Goal: Information Seeking & Learning: Learn about a topic

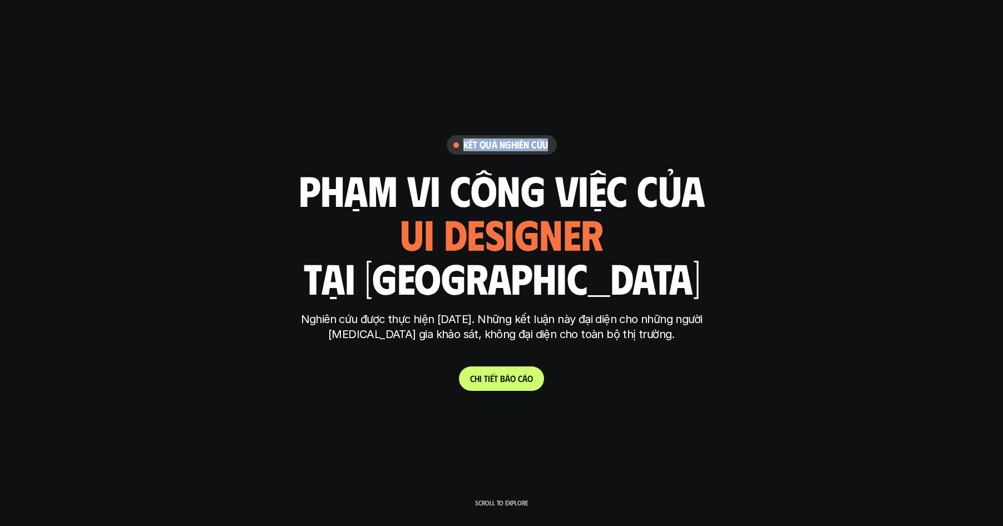
drag, startPoint x: 543, startPoint y: 144, endPoint x: 462, endPoint y: 144, distance: 80.7
click at [462, 144] on div "Kết quả nghiên cứu" at bounding box center [502, 144] width 110 height 19
copy h6 "Kết quả nghiên cứu"
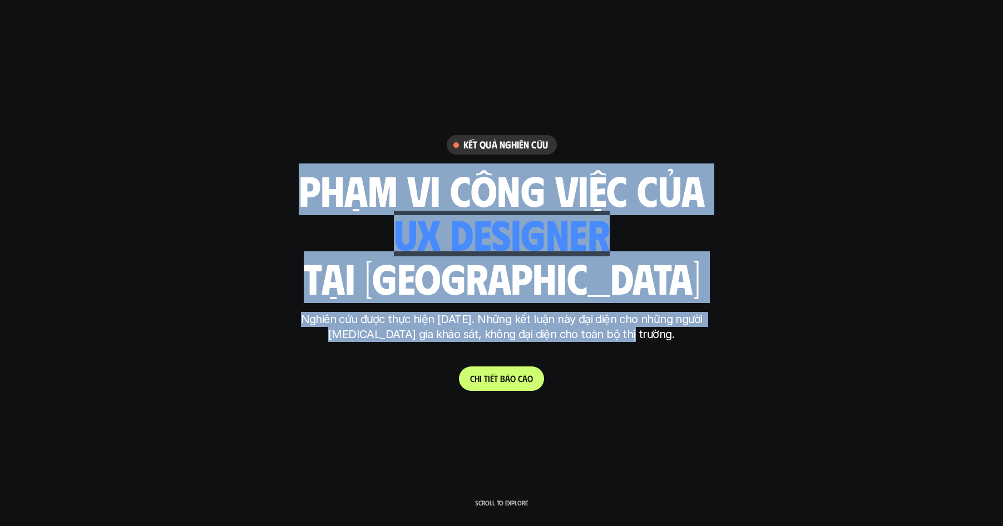
drag, startPoint x: 297, startPoint y: 187, endPoint x: 671, endPoint y: 339, distance: 403.5
click at [671, 339] on div "Kết quả nghiên cứu phạm vi công việc của ui designer ui/ux designer product des…" at bounding box center [501, 262] width 417 height 255
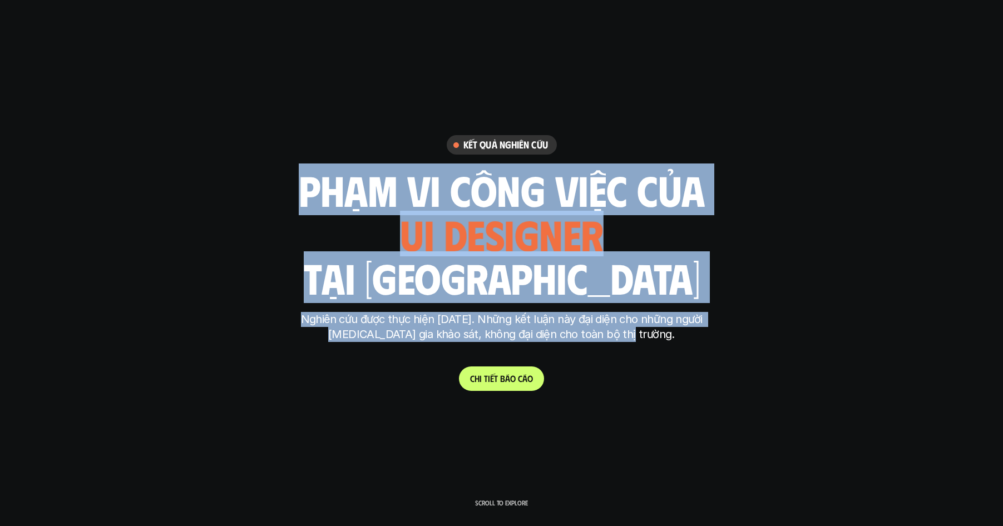
copy div "phạm vi công việc của ui designer ui/ux designer product designer UX designer u…"
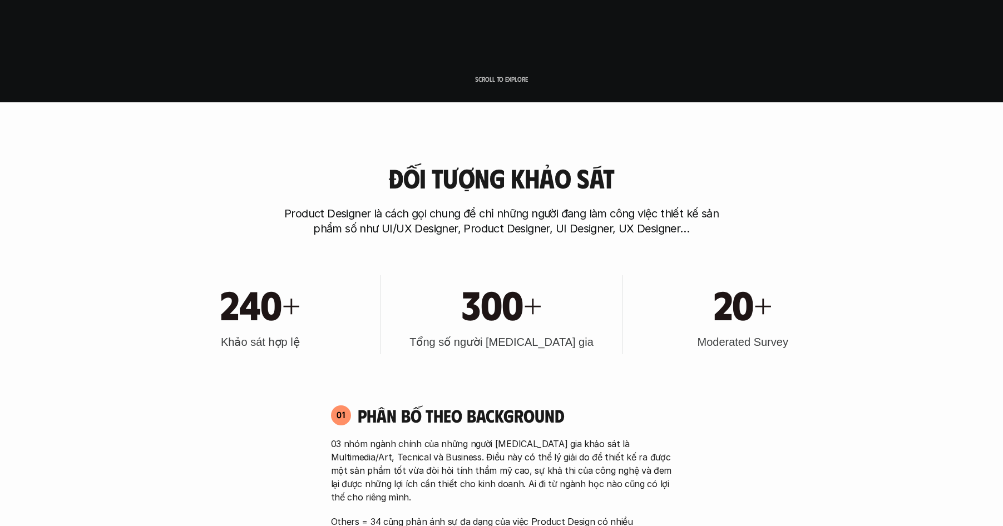
scroll to position [426, 0]
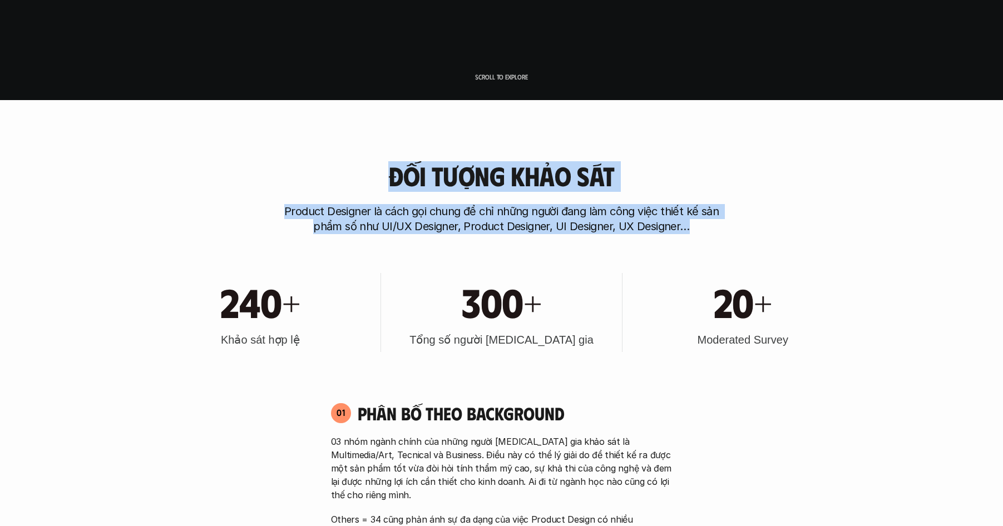
drag, startPoint x: 391, startPoint y: 178, endPoint x: 720, endPoint y: 233, distance: 333.8
click at [720, 233] on div "Đối tượng khảo sát Product Designer là cách gọi chung để chỉ những người đang l…" at bounding box center [502, 197] width 712 height 73
copy div "Đối tượng khảo sát Product Designer là cách gọi chung để chỉ những người đang l…"
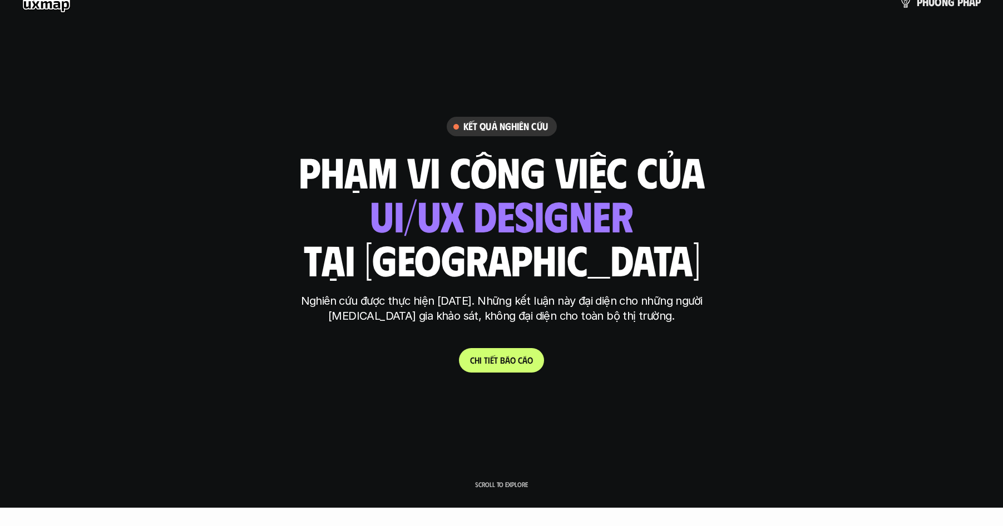
scroll to position [0, 0]
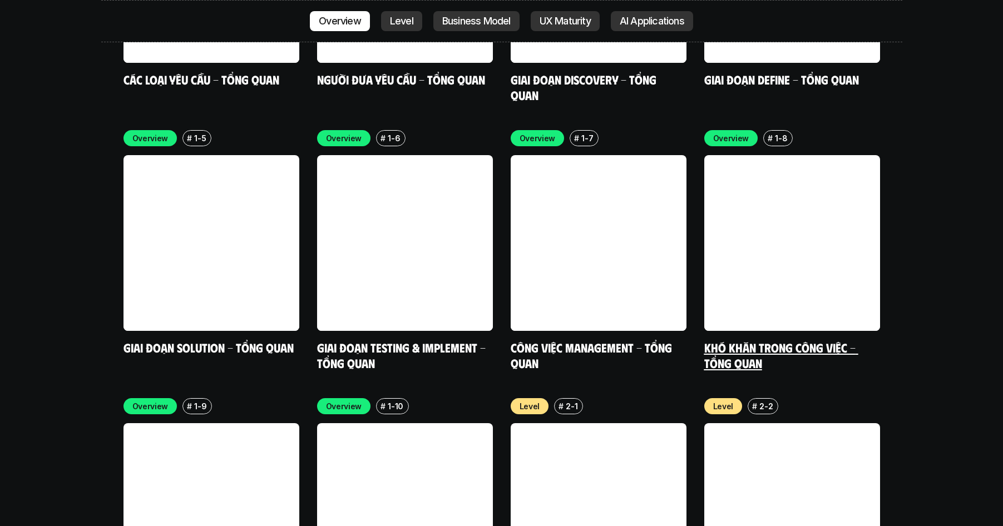
scroll to position [3528, 0]
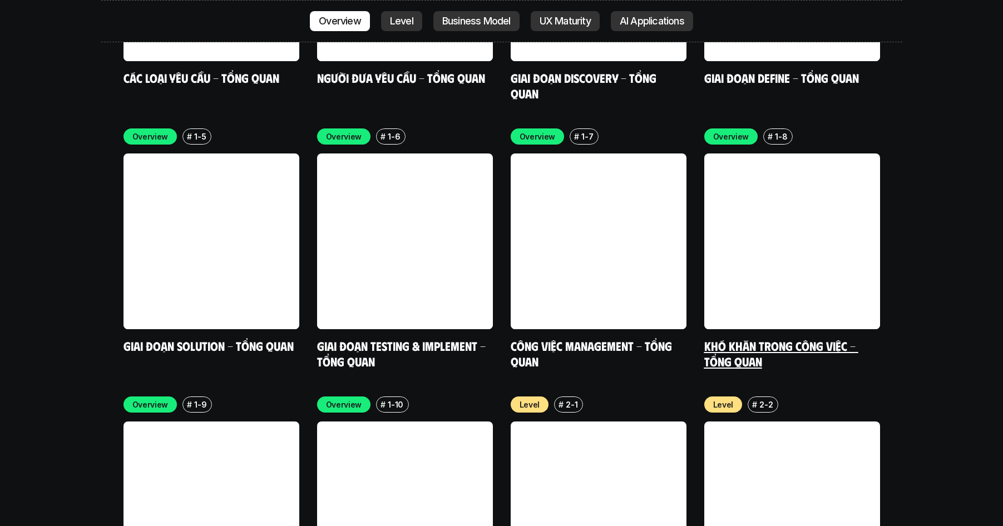
click at [770, 338] on link "Khó khăn trong công việc - Tổng quan" at bounding box center [781, 353] width 154 height 31
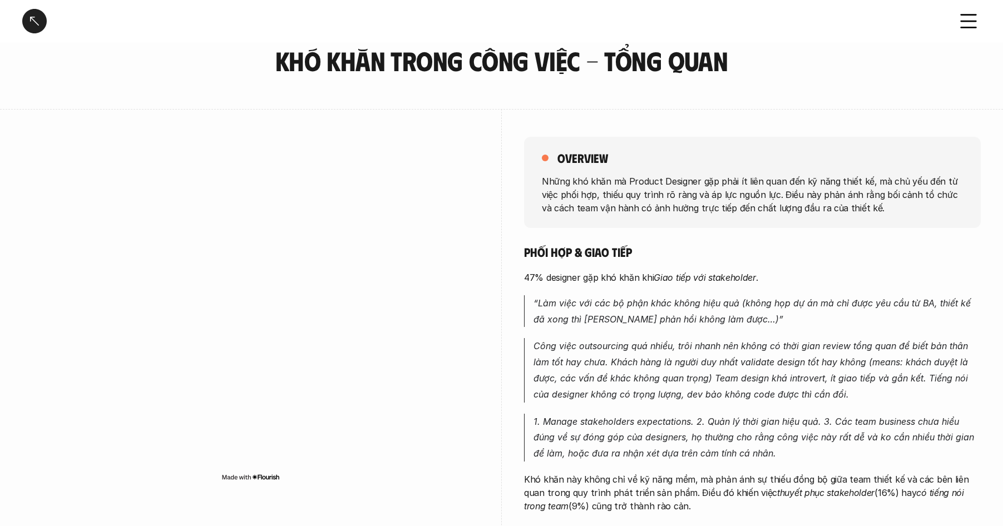
scroll to position [83, 0]
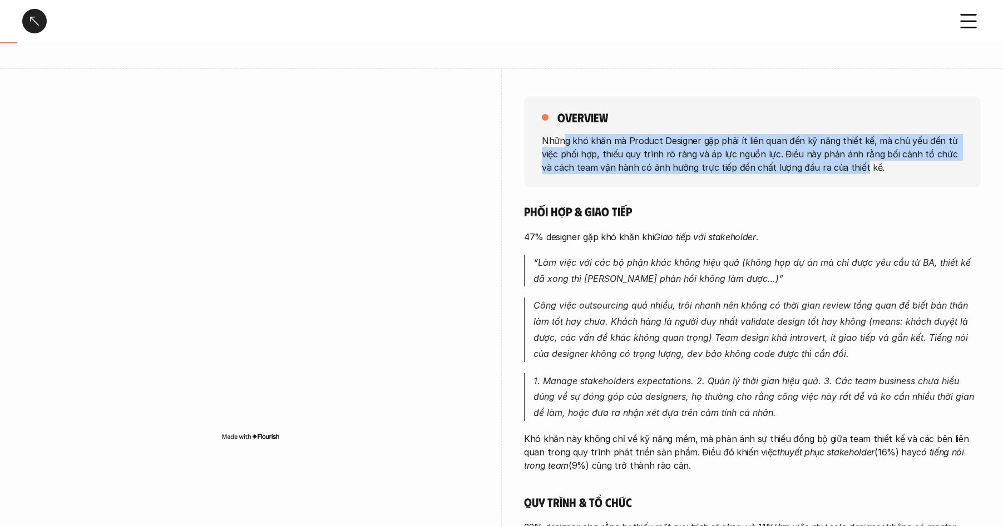
drag, startPoint x: 575, startPoint y: 144, endPoint x: 846, endPoint y: 167, distance: 272.5
click at [845, 167] on p "Những khó khăn mà Product Designer gặp phải ít liên quan đến kỹ năng thiết kế, …" at bounding box center [752, 154] width 421 height 40
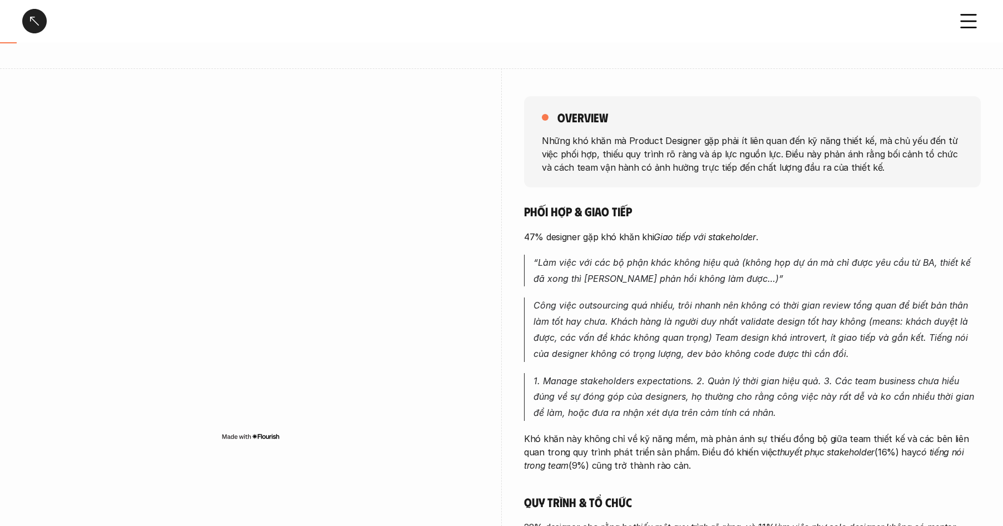
click at [853, 169] on p "Những khó khăn mà Product Designer gặp phải ít liên quan đến kỹ năng thiết kế, …" at bounding box center [752, 154] width 421 height 40
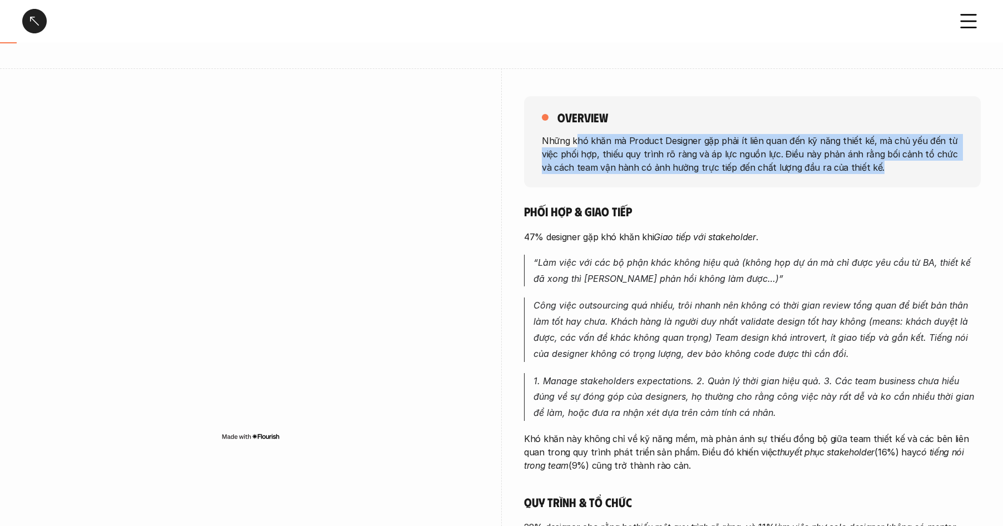
drag, startPoint x: 802, startPoint y: 161, endPoint x: 576, endPoint y: 141, distance: 227.2
click at [576, 141] on p "Những khó khăn mà Product Designer gặp phải ít liên quan đến kỹ năng thiết kế, …" at bounding box center [752, 154] width 421 height 40
drag, startPoint x: 876, startPoint y: 167, endPoint x: 917, endPoint y: 171, distance: 41.9
click at [917, 171] on p "Những khó khăn mà Product Designer gặp phải ít liên quan đến kỹ năng thiết kế, …" at bounding box center [752, 154] width 421 height 40
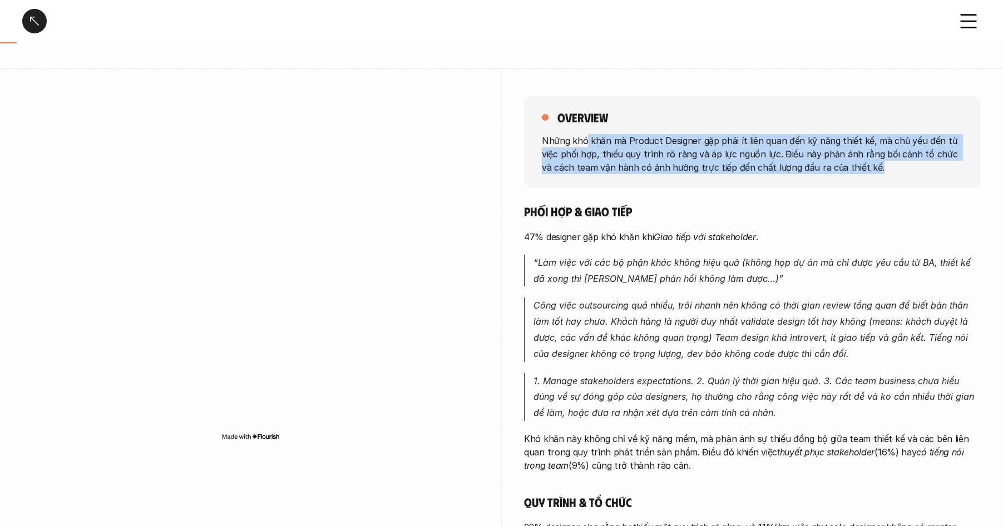
click at [917, 171] on p "Những khó khăn mà Product Designer gặp phải ít liên quan đến kỹ năng thiết kế, …" at bounding box center [752, 154] width 421 height 40
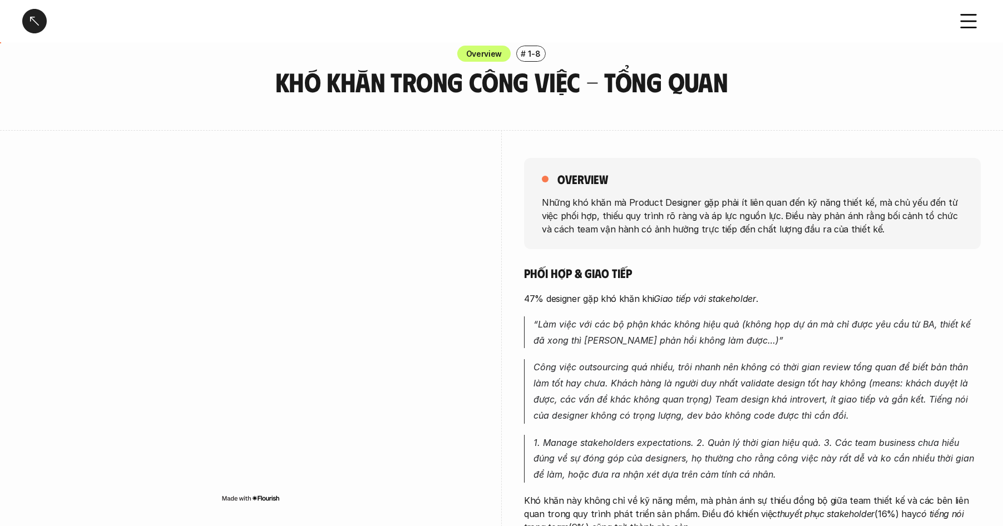
scroll to position [0, 0]
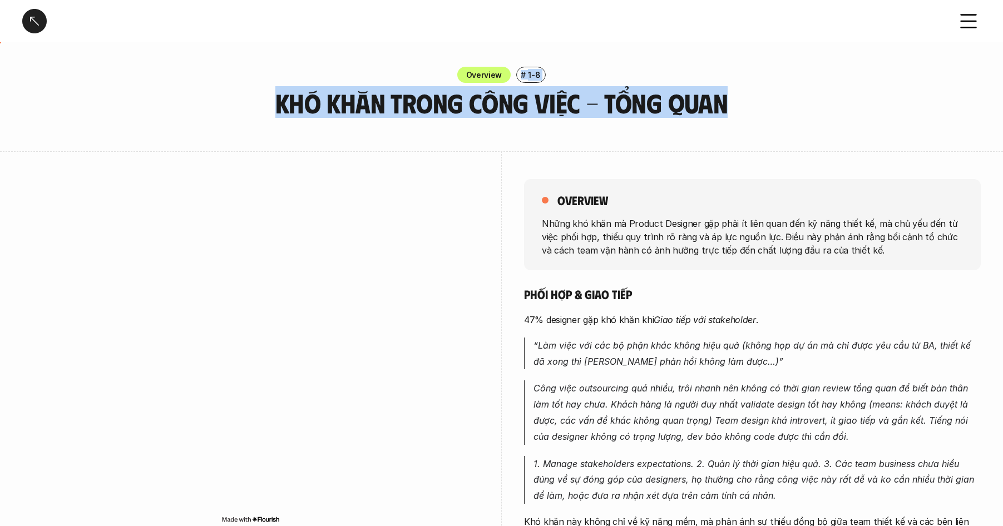
drag, startPoint x: 242, startPoint y: 102, endPoint x: 761, endPoint y: 111, distance: 519.1
click at [761, 111] on div "Overview # 1-8 Khó khăn trong công việc - Tổng quan" at bounding box center [501, 92] width 1003 height 51
copy div "# 1-8 Khó khăn trong công việc - Tổng quan"
drag, startPoint x: 792, startPoint y: 117, endPoint x: 772, endPoint y: 132, distance: 25.2
click at [792, 117] on div "Overview # 1-8 Khó khăn trong công việc - Tổng quan" at bounding box center [501, 92] width 1003 height 51
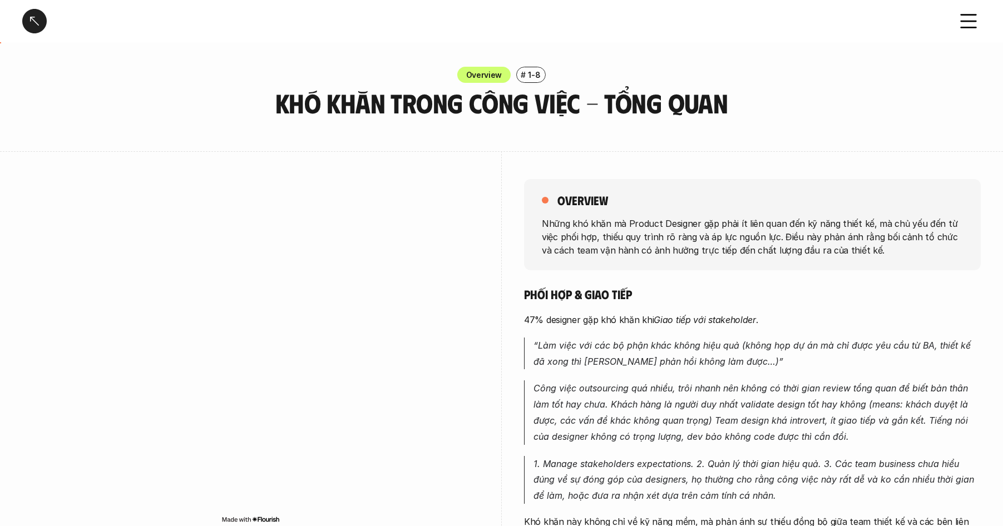
click at [39, 26] on div at bounding box center [34, 21] width 24 height 24
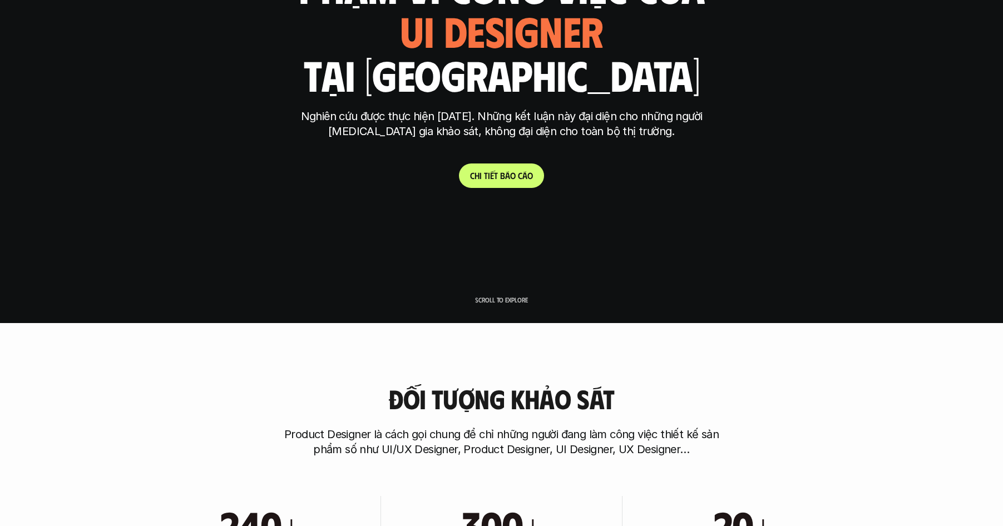
scroll to position [216, 0]
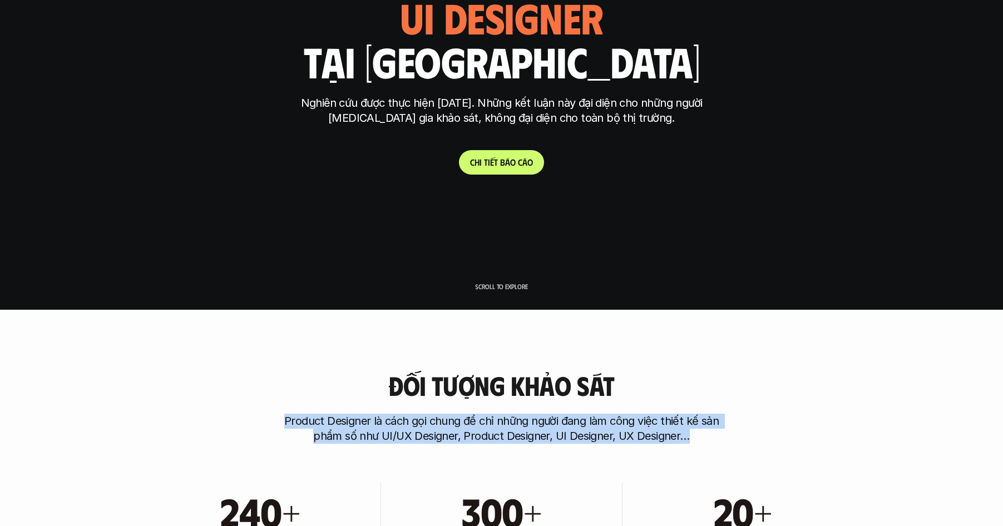
drag, startPoint x: 461, startPoint y: 427, endPoint x: 762, endPoint y: 444, distance: 301.4
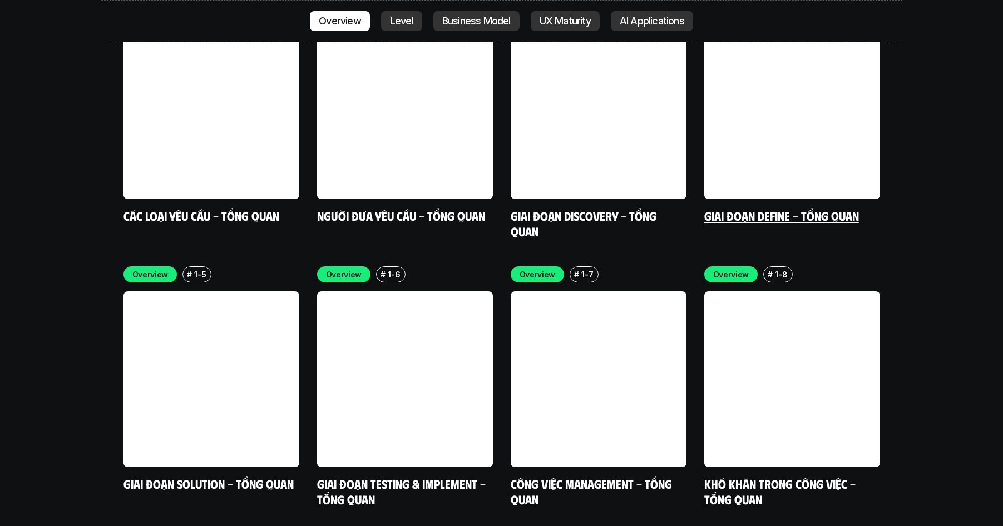
scroll to position [3466, 0]
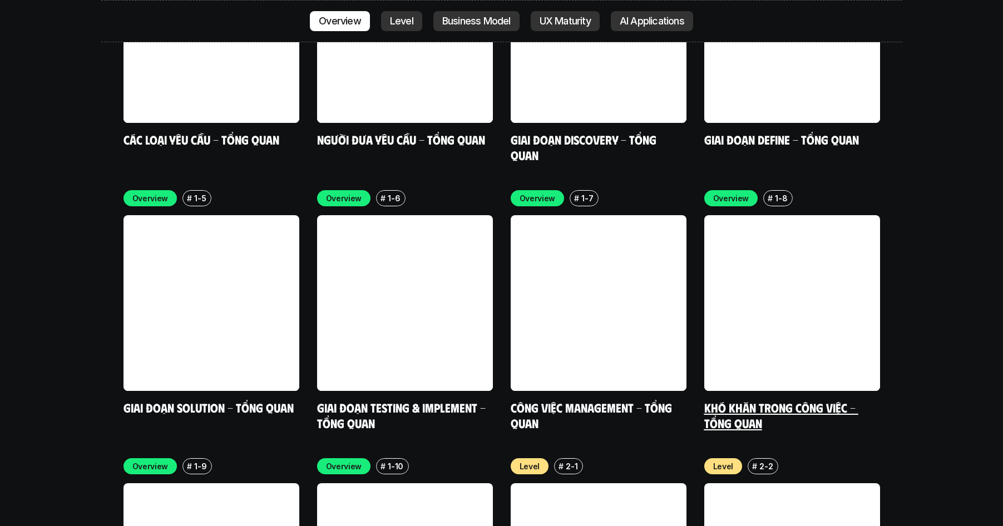
click at [760, 400] on link "Khó khăn trong công việc - Tổng quan" at bounding box center [781, 415] width 154 height 31
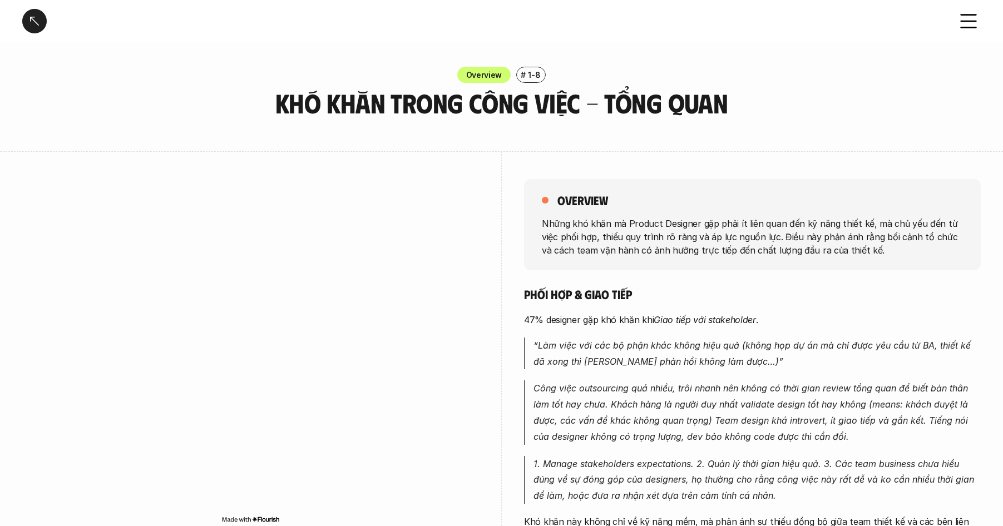
scroll to position [33, 0]
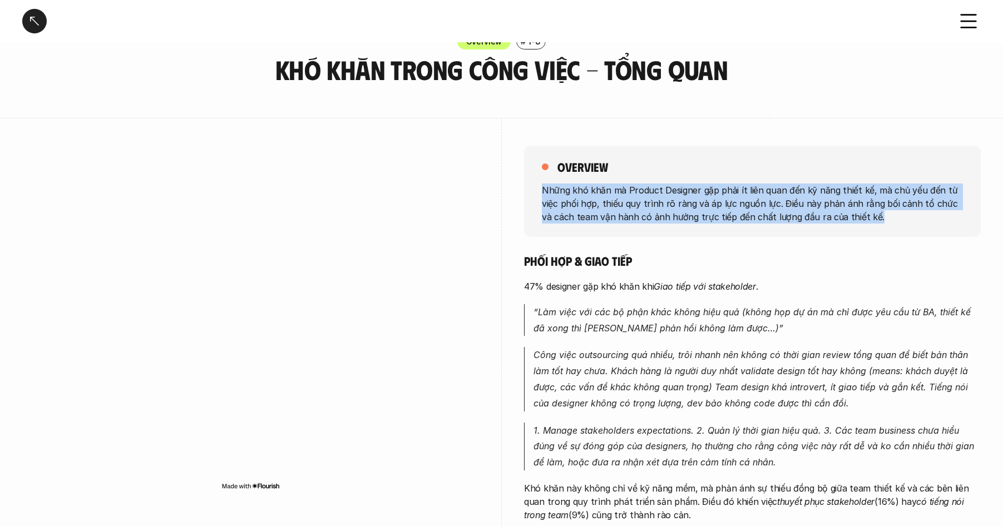
drag, startPoint x: 541, startPoint y: 189, endPoint x: 900, endPoint y: 219, distance: 360.0
click at [900, 219] on div "overview Những khó khăn mà Product Designer gặp phải ít liên quan đến kỹ năng t…" at bounding box center [752, 191] width 457 height 91
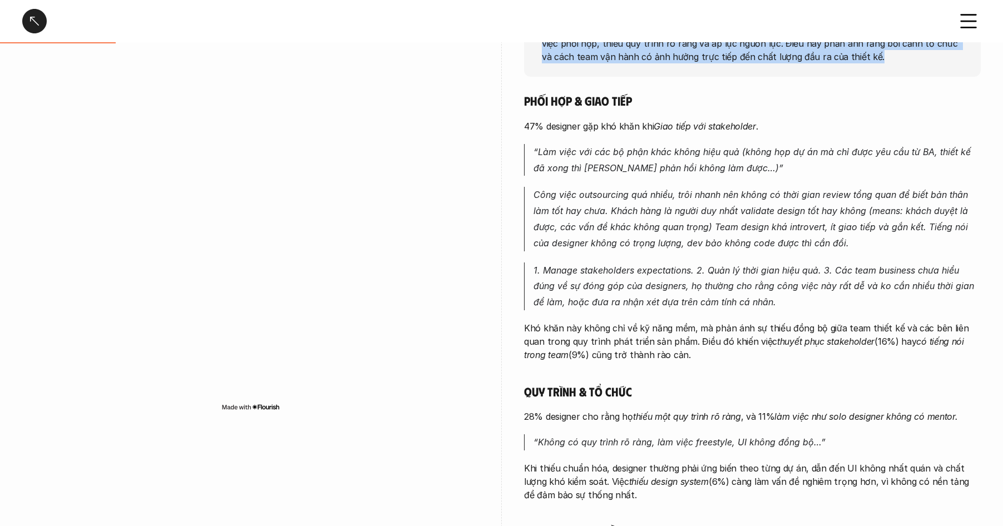
scroll to position [178, 0]
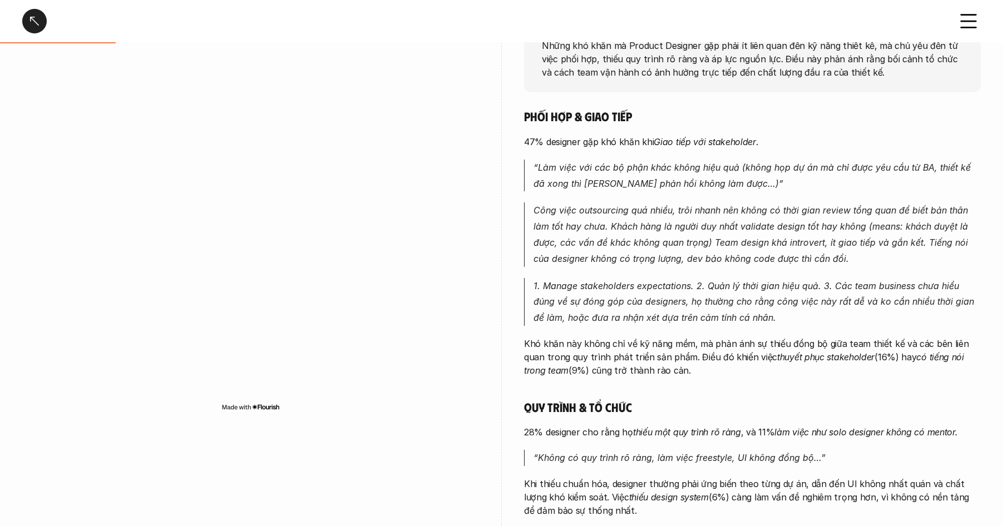
click at [525, 117] on h5 "Phối hợp & giao tiếp" at bounding box center [752, 116] width 457 height 16
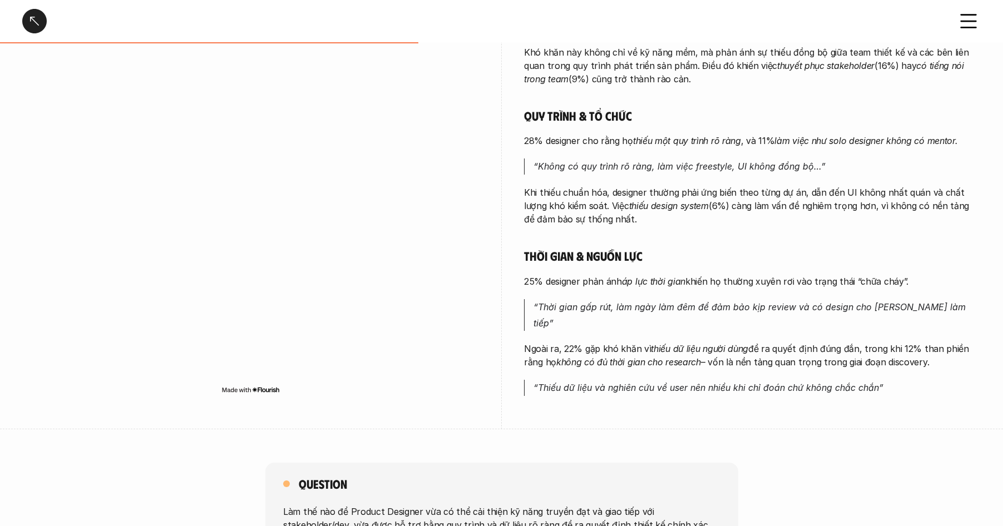
scroll to position [470, 0]
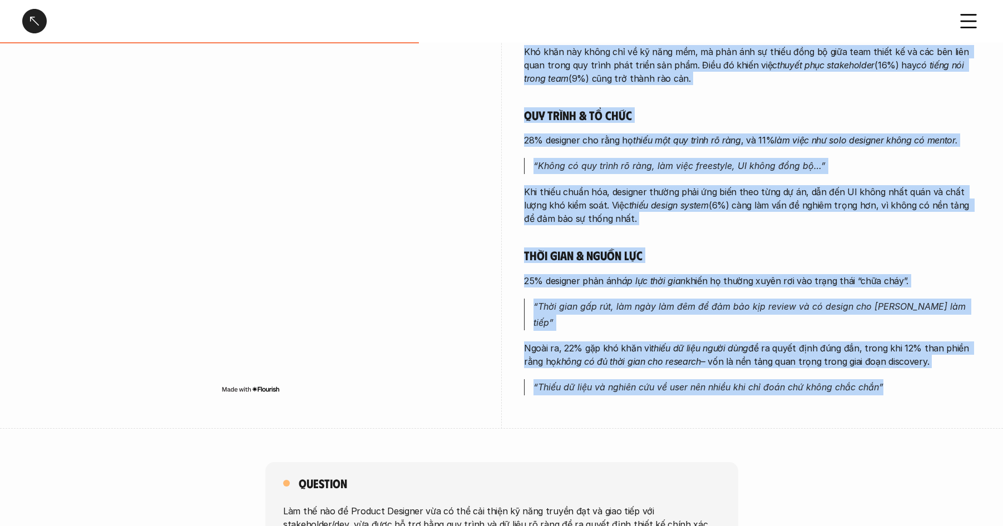
click at [893, 379] on p "“Thiếu dữ liệu và nghiên cứu về user nên nhiều khi chỉ đoán chứ không chắc chắn”" at bounding box center [756, 387] width 447 height 16
copy div "Phối hợp & giao tiếp 47% designer gặp khó khăn khi Giao tiếp với stakeholder . …"
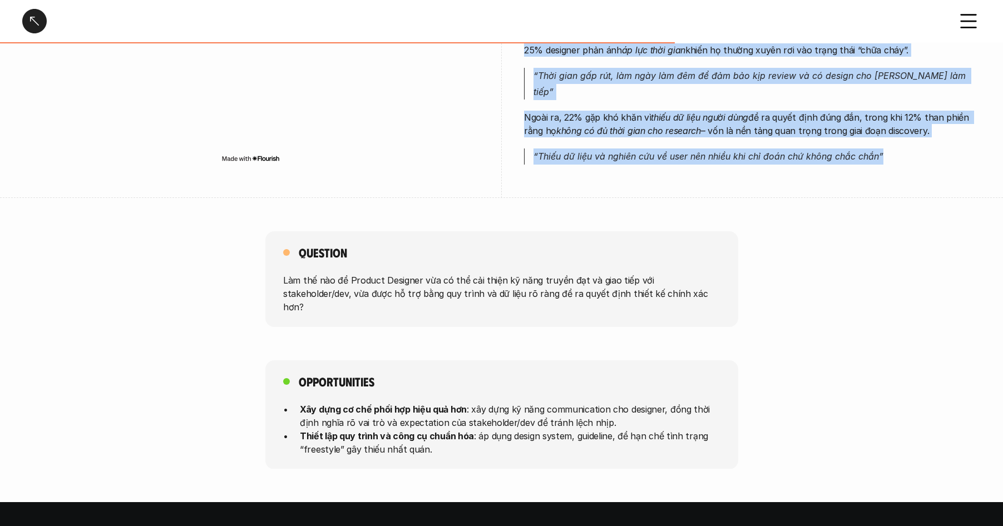
scroll to position [760, 0]
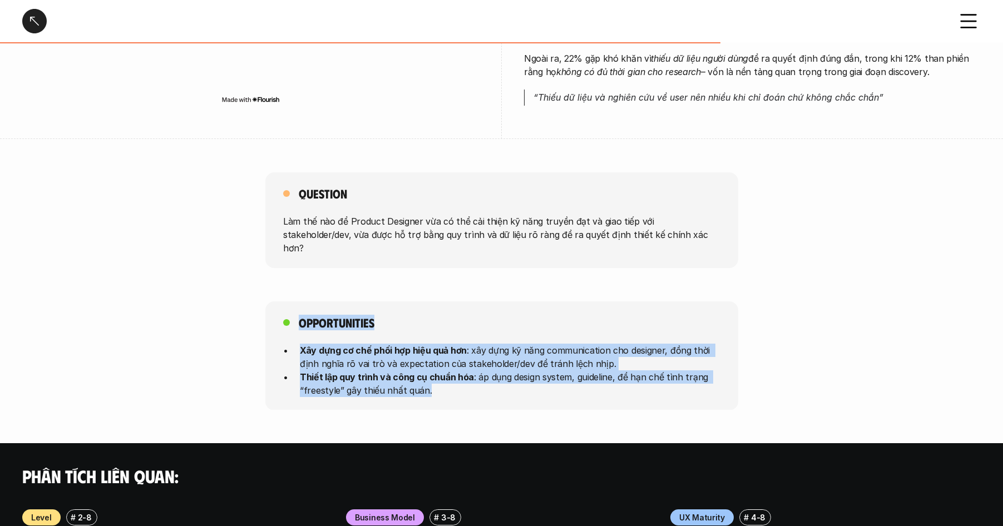
drag, startPoint x: 441, startPoint y: 359, endPoint x: 240, endPoint y: 300, distance: 209.4
click at [240, 301] on div "Opportunities Xây dựng cơ chế phối hợp hiệu quả hơn : xây dựng kỹ năng communic…" at bounding box center [501, 355] width 1003 height 109
copy div "Opportunities Xây dựng cơ chế phối hợp hiệu quả hơn : xây dựng kỹ năng communic…"
drag, startPoint x: 36, startPoint y: 24, endPoint x: 137, endPoint y: 43, distance: 103.5
click at [36, 24] on div at bounding box center [34, 21] width 24 height 24
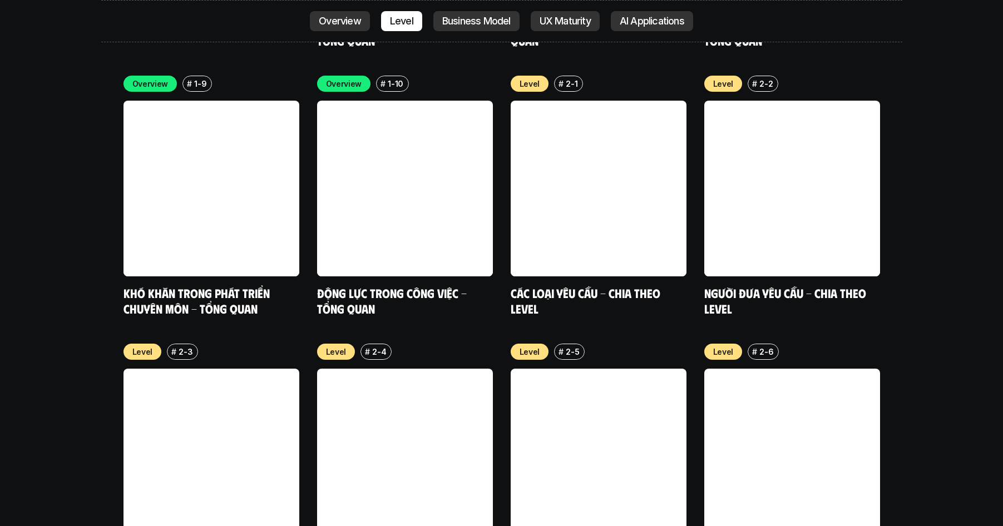
scroll to position [3842, 0]
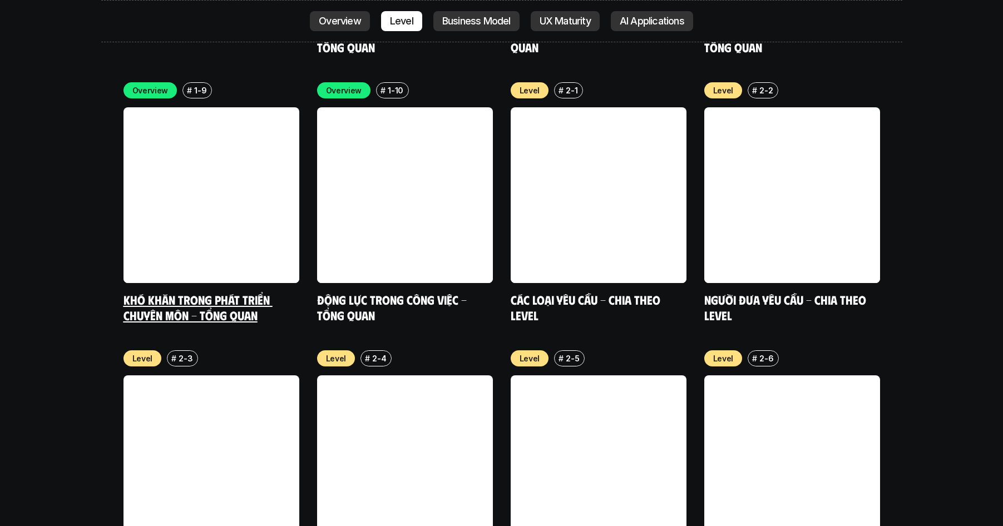
click at [196, 292] on link "Khó khăn trong phát triển chuyên môn - Tổng quan" at bounding box center [197, 307] width 149 height 31
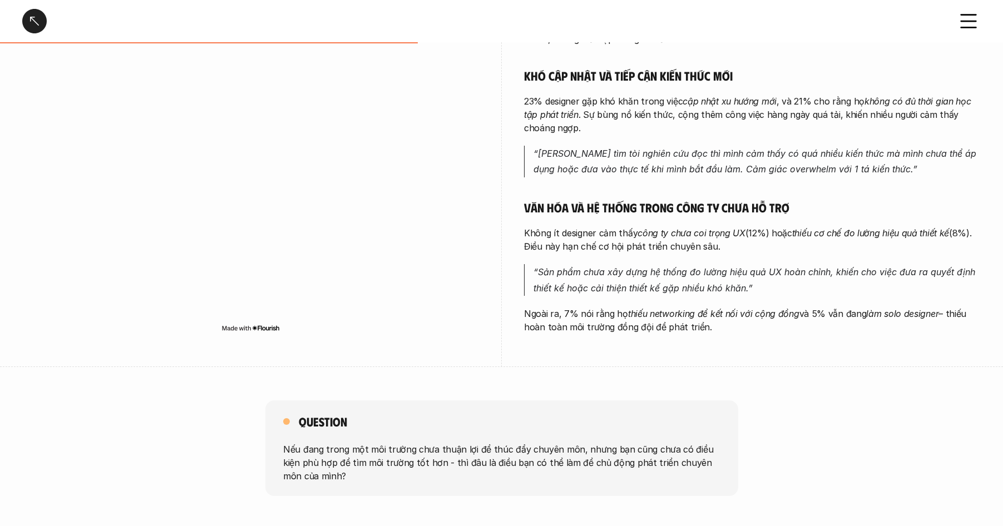
scroll to position [433, 0]
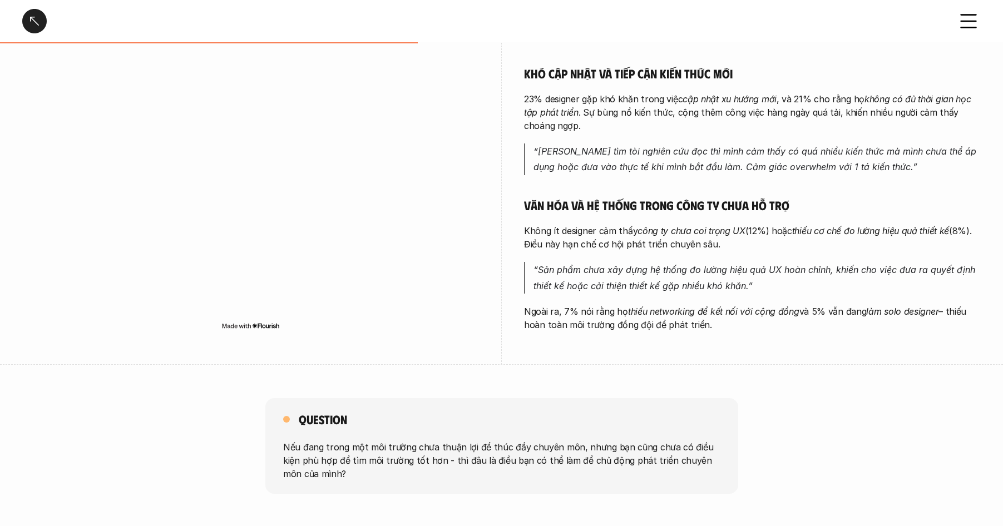
drag, startPoint x: 32, startPoint y: 22, endPoint x: 563, endPoint y: 204, distance: 560.8
click at [32, 22] on div at bounding box center [34, 21] width 24 height 24
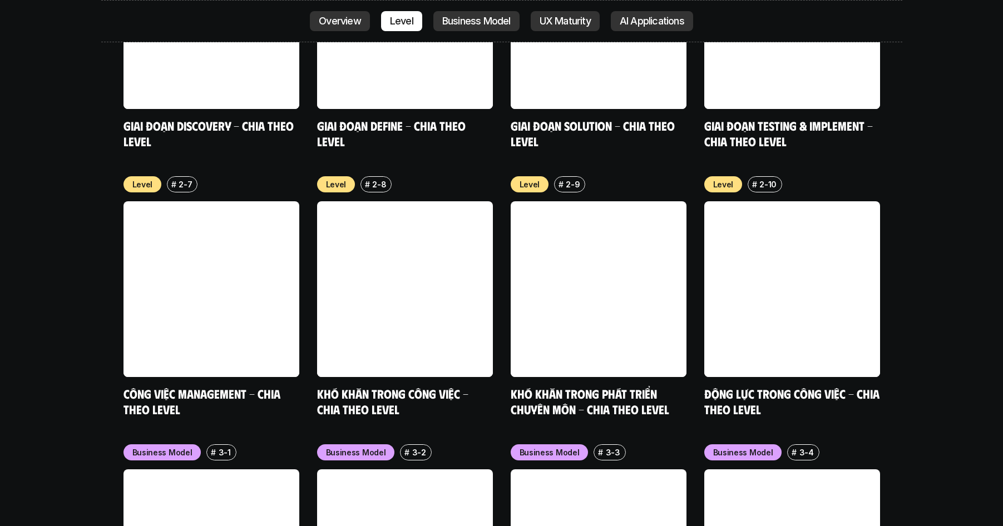
scroll to position [4287, 0]
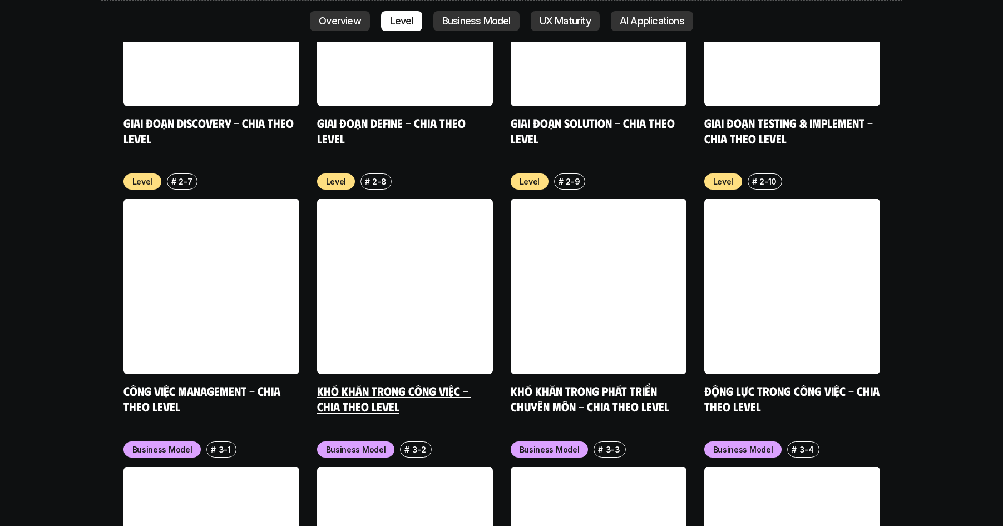
click at [374, 383] on link "Khó khăn trong công việc - Chia theo Level" at bounding box center [394, 398] width 154 height 31
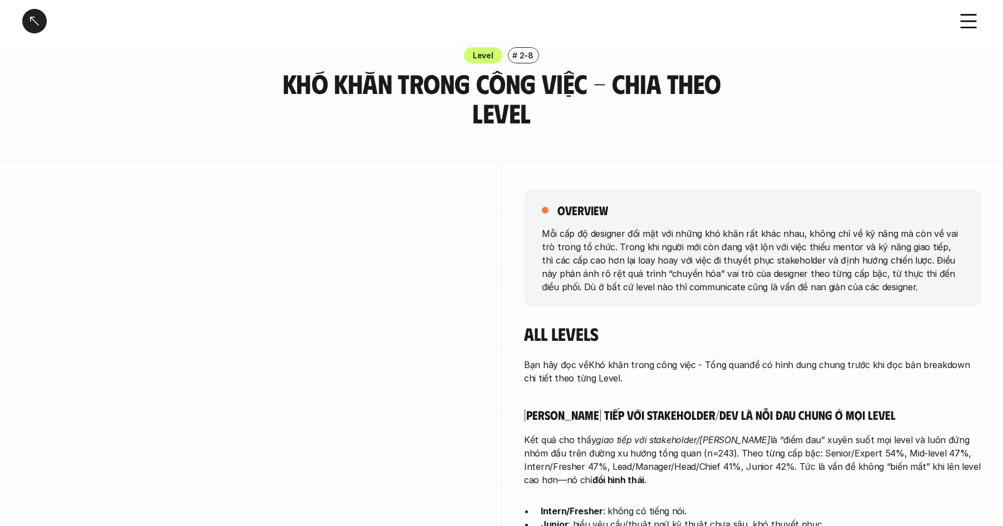
scroll to position [22, 0]
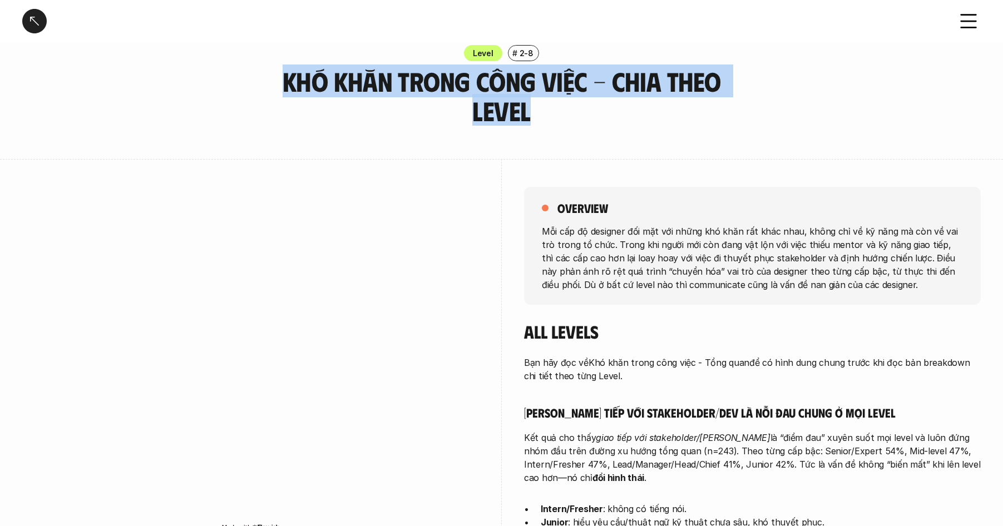
drag, startPoint x: 412, startPoint y: 92, endPoint x: 568, endPoint y: 121, distance: 159.0
click at [568, 121] on div "Level # 2-8 Khó khăn trong công việc - Chia theo Level" at bounding box center [501, 85] width 1003 height 81
copy h3 "Khó khăn trong công việc - Chia theo Level"
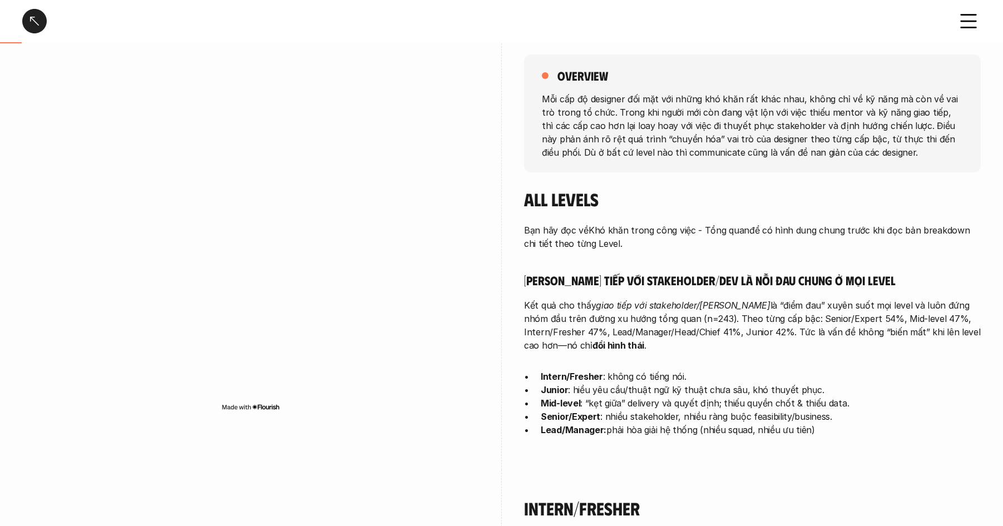
scroll to position [155, 0]
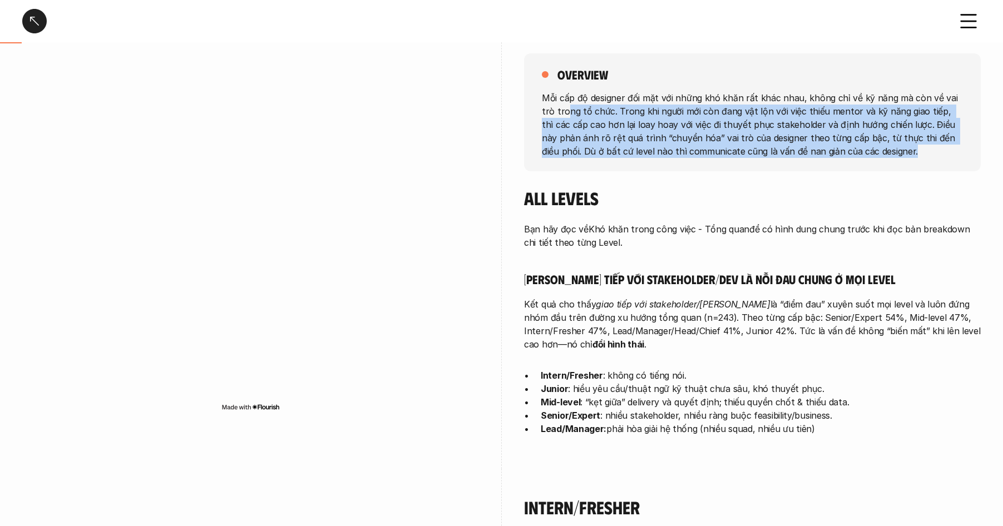
drag, startPoint x: 863, startPoint y: 149, endPoint x: 530, endPoint y: 110, distance: 336.0
click at [533, 111] on div "overview Mỗi cấp độ designer đối mặt với những khó khăn rất khác nhau, không ch…" at bounding box center [752, 112] width 457 height 118
click at [527, 109] on div "overview Mỗi cấp độ designer đối mặt với những khó khăn rất khác nhau, không ch…" at bounding box center [752, 112] width 457 height 118
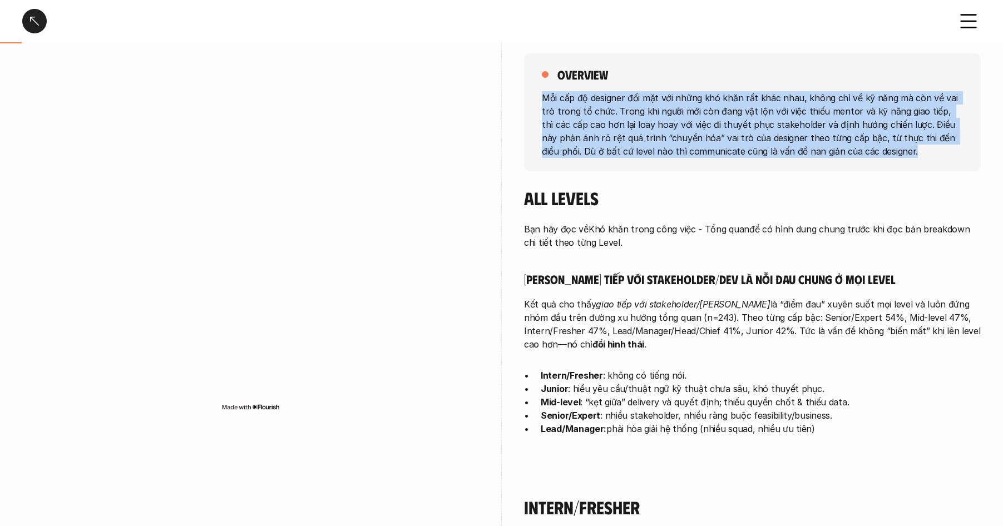
drag, startPoint x: 533, startPoint y: 97, endPoint x: 858, endPoint y: 154, distance: 330.2
click at [858, 154] on div "overview Mỗi cấp độ designer đối mặt với những khó khăn rất khác nhau, không ch…" at bounding box center [752, 112] width 457 height 118
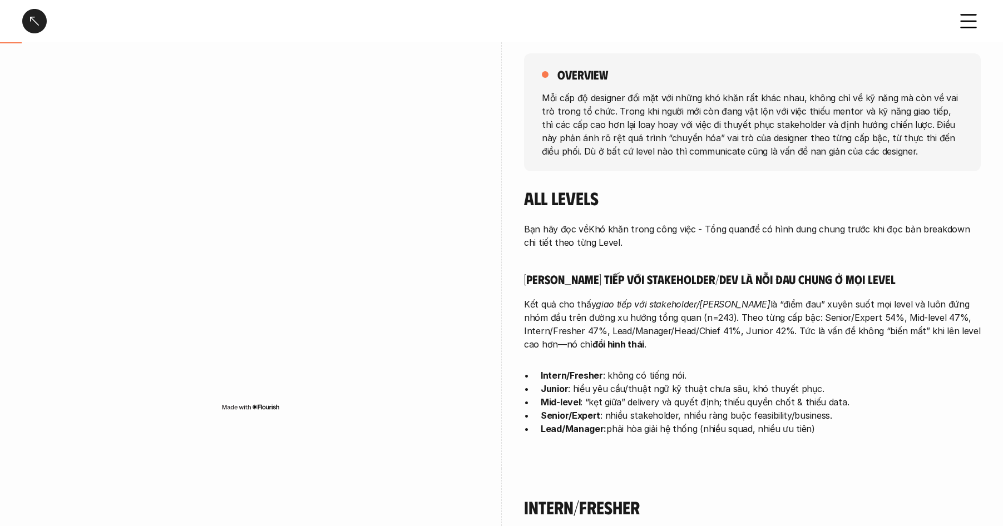
click at [640, 263] on div "Bạn hãy đọc về Khó khăn trong công việc - Tổng quan để có hình dung chung trước…" at bounding box center [752, 330] width 457 height 214
drag, startPoint x: 592, startPoint y: 278, endPoint x: 604, endPoint y: 276, distance: 11.2
click at [591, 278] on h5 "Giao tiếp với stakeholder/dev là nỗi đau chung ở mọi level" at bounding box center [752, 279] width 457 height 16
drag, startPoint x: 816, startPoint y: 245, endPoint x: 585, endPoint y: 231, distance: 231.9
click at [816, 245] on p "Bạn hãy đọc về Khó khăn trong công việc - Tổng quan để có hình dung chung trước…" at bounding box center [752, 236] width 457 height 27
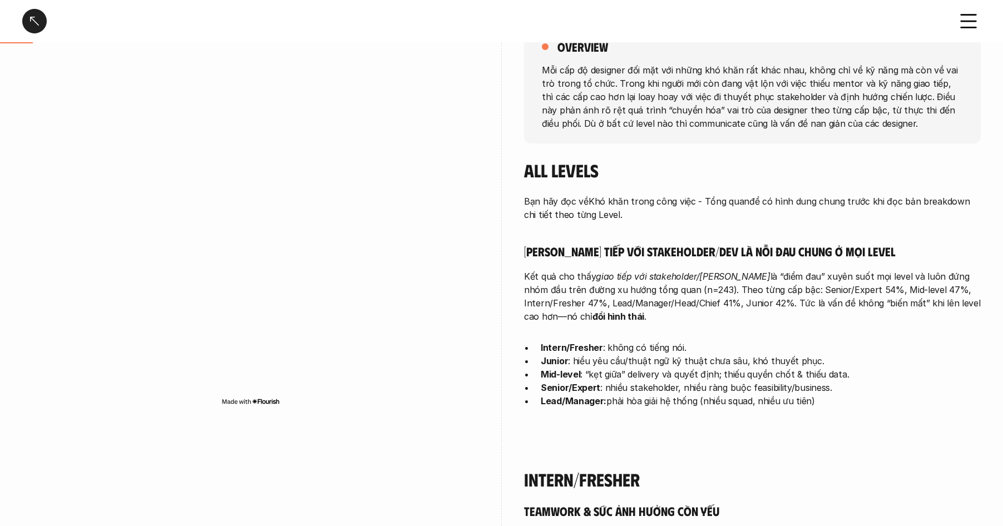
scroll to position [142, 0]
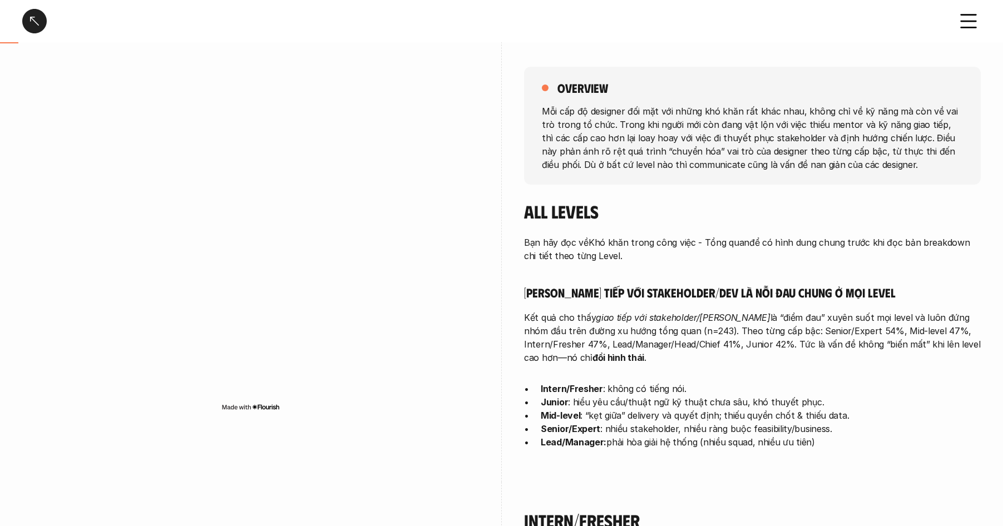
drag, startPoint x: 575, startPoint y: 118, endPoint x: 837, endPoint y: 449, distance: 422.1
click at [837, 449] on div "overview Mỗi cấp độ designer đối mặt với những khó khăn rất khác nhau, không ch…" at bounding box center [752, 260] width 457 height 443
copy div "overview Mỗi cấp độ designer đối mặt với những khó khăn rất khác nhau, không ch…"
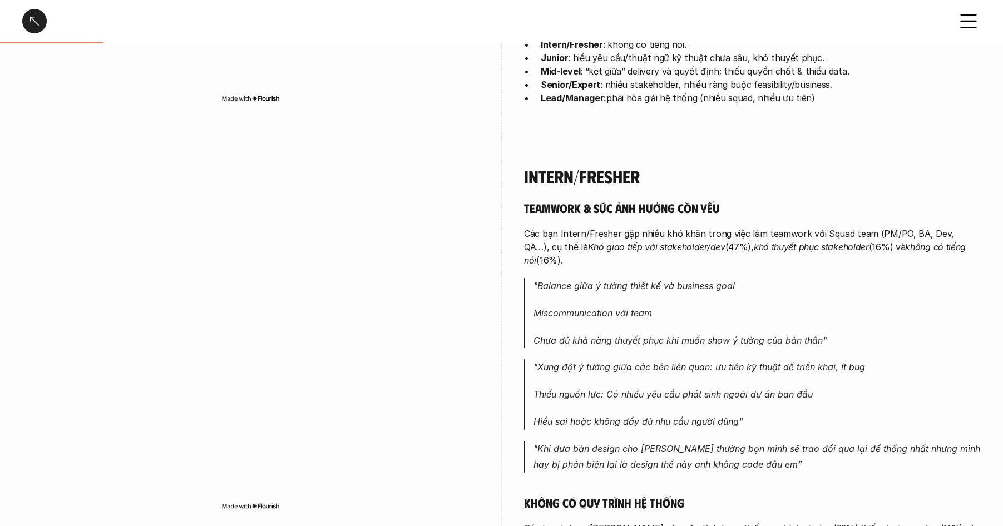
scroll to position [484, 0]
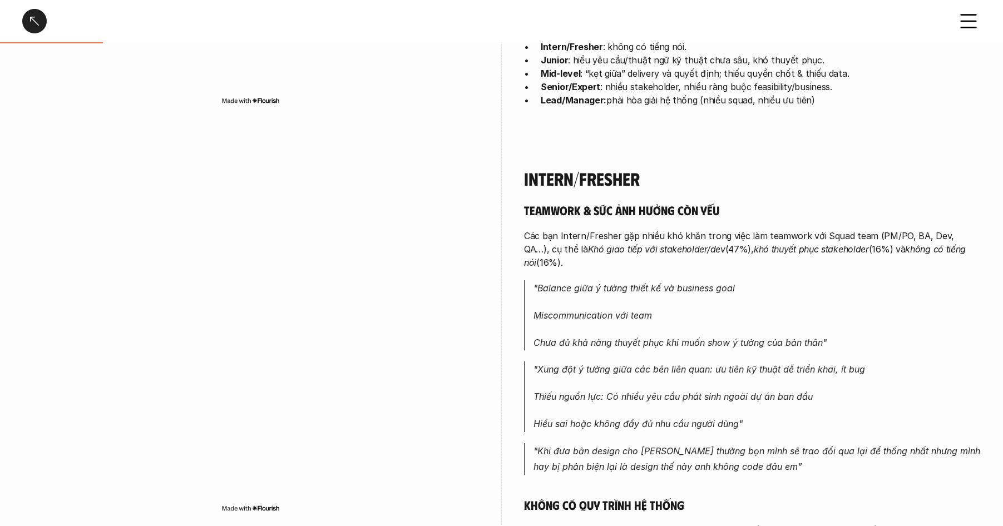
drag, startPoint x: 526, startPoint y: 176, endPoint x: 645, endPoint y: 160, distance: 120.7
click at [526, 176] on h4 "Intern/Fresher" at bounding box center [752, 178] width 457 height 21
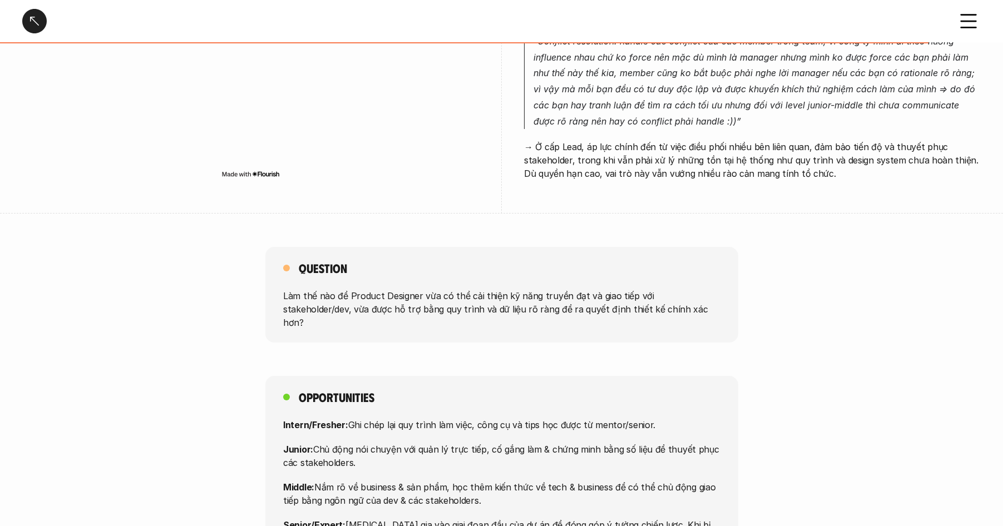
scroll to position [3816, 0]
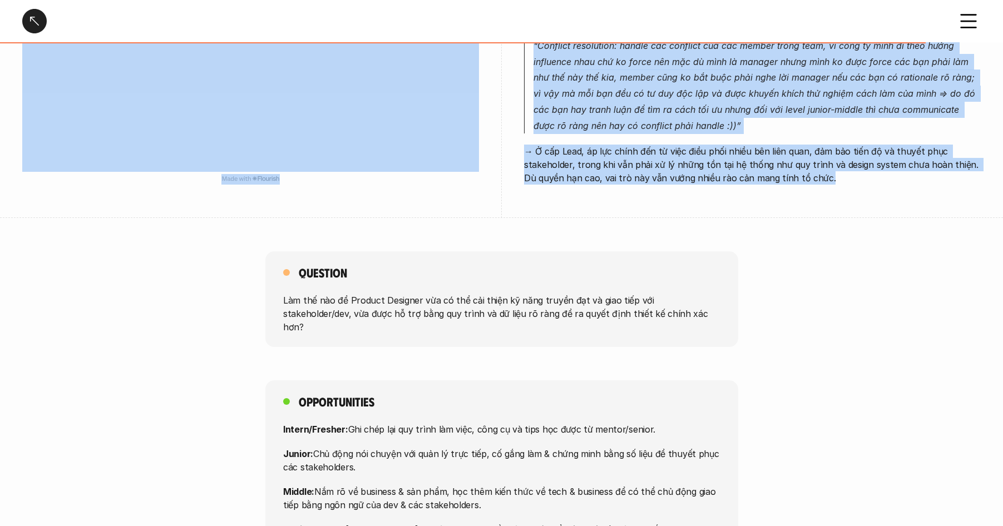
click at [820, 145] on p "→ Ở cấp Lead, áp lực chính đến từ việc điều phối nhiều bên liên quan, đảm bảo t…" at bounding box center [752, 165] width 457 height 40
copy div "Intern/Fresher Teamwork & sức ảnh hưởng còn yếu Các bạn Intern/Fresher gặp nhiề…"
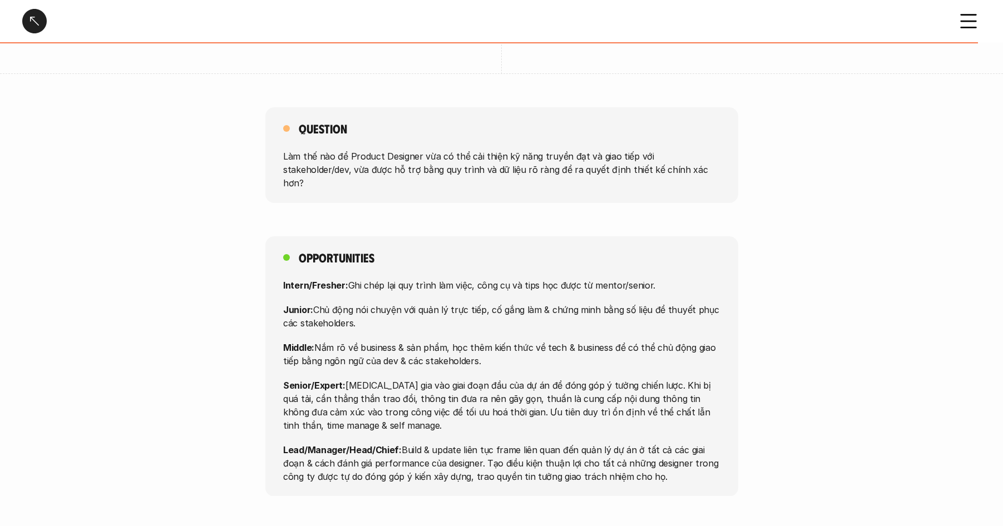
scroll to position [4028, 0]
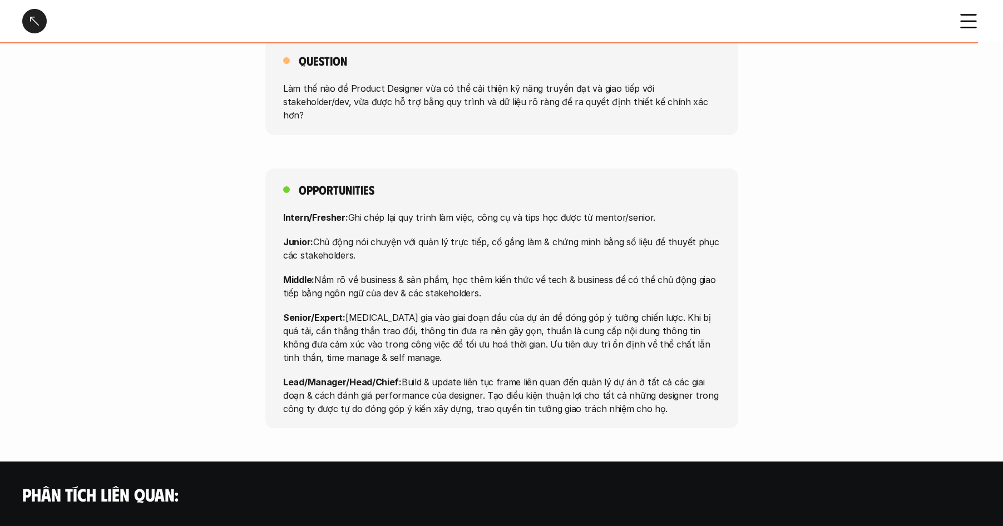
click at [693, 375] on p "Lead/Manager/Head/Chief: Build & update liên tục frame liên quan đến quản lý dự…" at bounding box center [501, 395] width 437 height 40
drag, startPoint x: 679, startPoint y: 345, endPoint x: 263, endPoint y: 118, distance: 474.4
click at [263, 169] on div "Opportunities Intern/Fresher: Ghi chép lại quy trình làm việc, công cụ và tips …" at bounding box center [501, 299] width 1003 height 260
copy div "Opportunities Intern/Fresher: Ghi chép lại quy trình làm việc, công cụ và tips …"
click at [28, 25] on div at bounding box center [34, 21] width 24 height 24
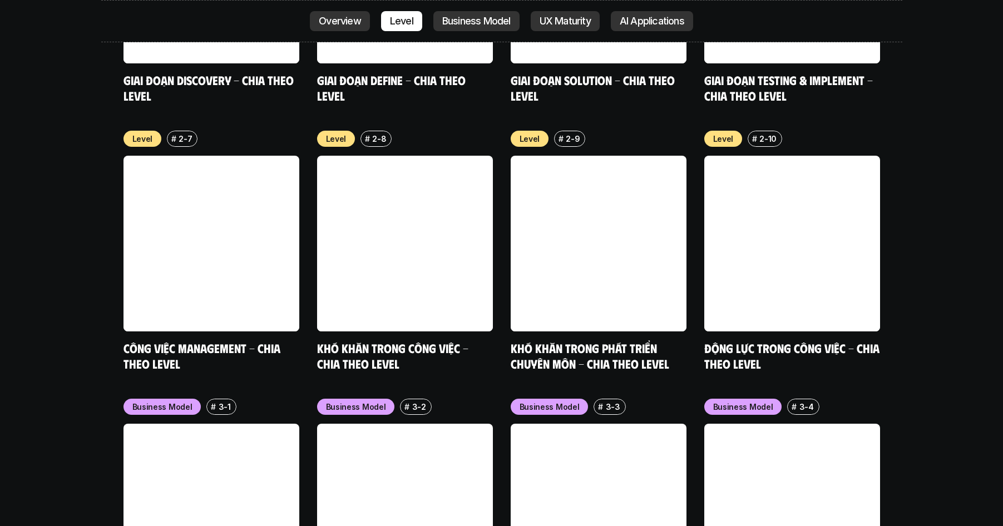
scroll to position [4331, 0]
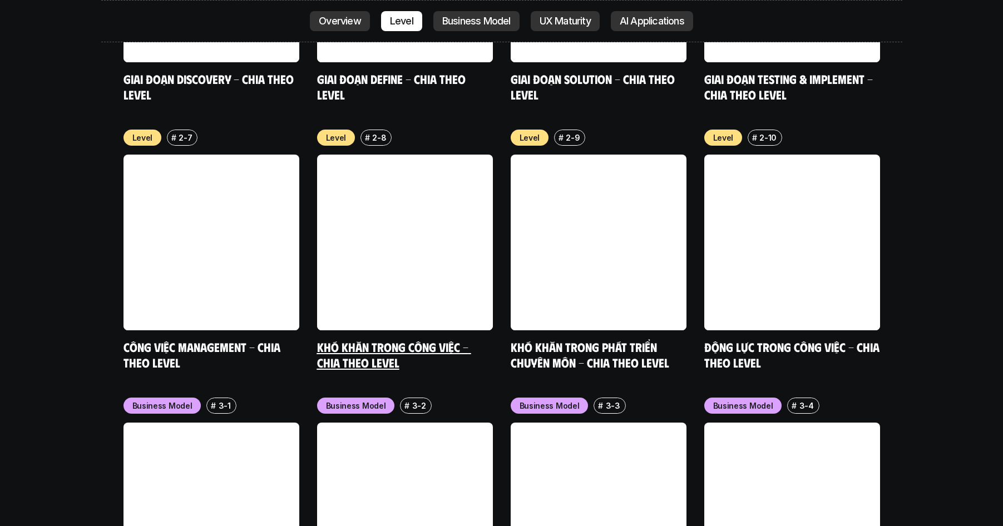
click at [380, 339] on link "Khó khăn trong công việc - Chia theo Level" at bounding box center [394, 354] width 154 height 31
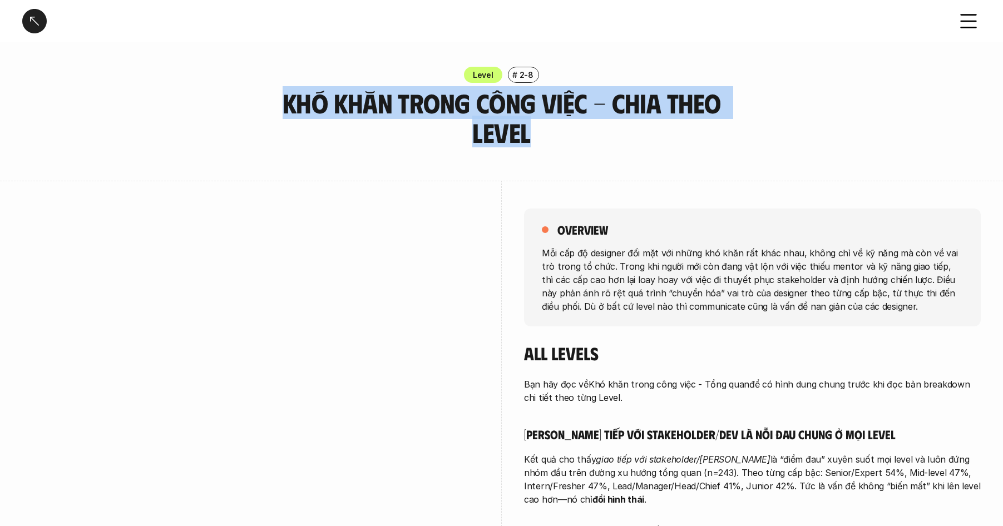
drag, startPoint x: 286, startPoint y: 104, endPoint x: 585, endPoint y: 132, distance: 299.5
click at [585, 132] on div "Level # 2-8 Khó khăn trong công việc - Chia theo Level" at bounding box center [501, 107] width 1003 height 81
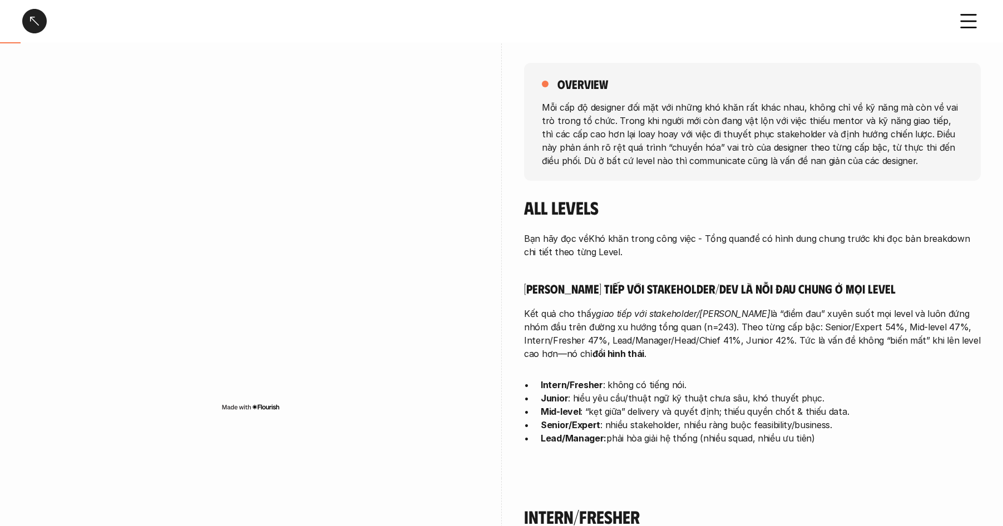
scroll to position [157, 0]
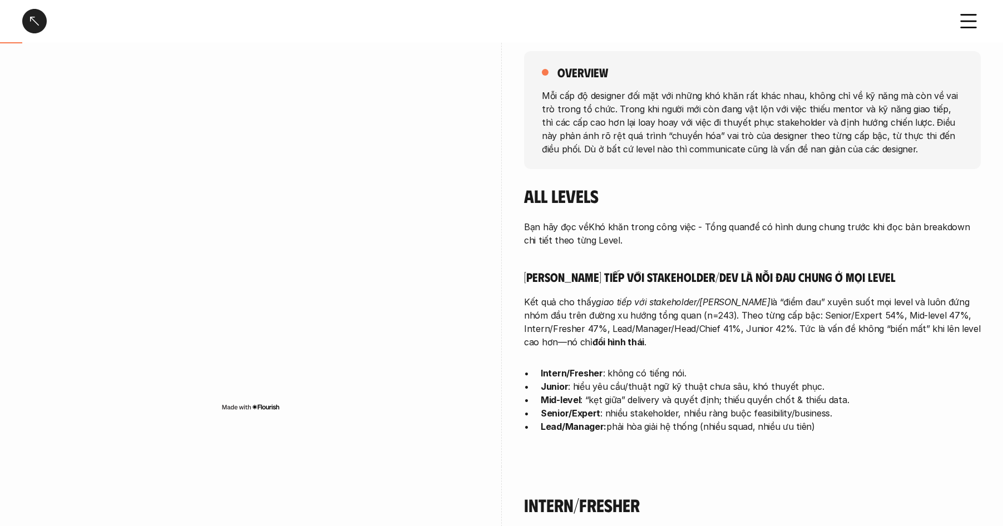
click at [39, 22] on div at bounding box center [34, 21] width 24 height 24
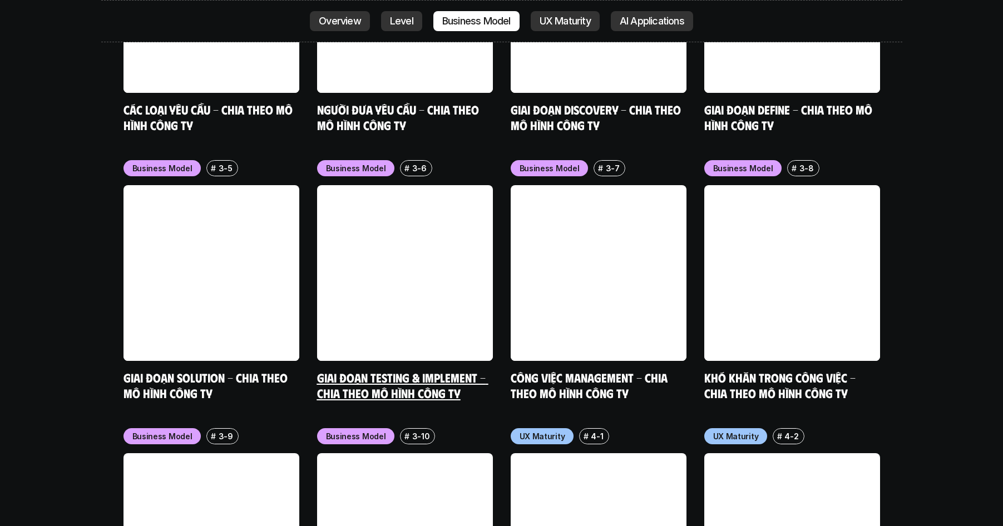
scroll to position [4860, 0]
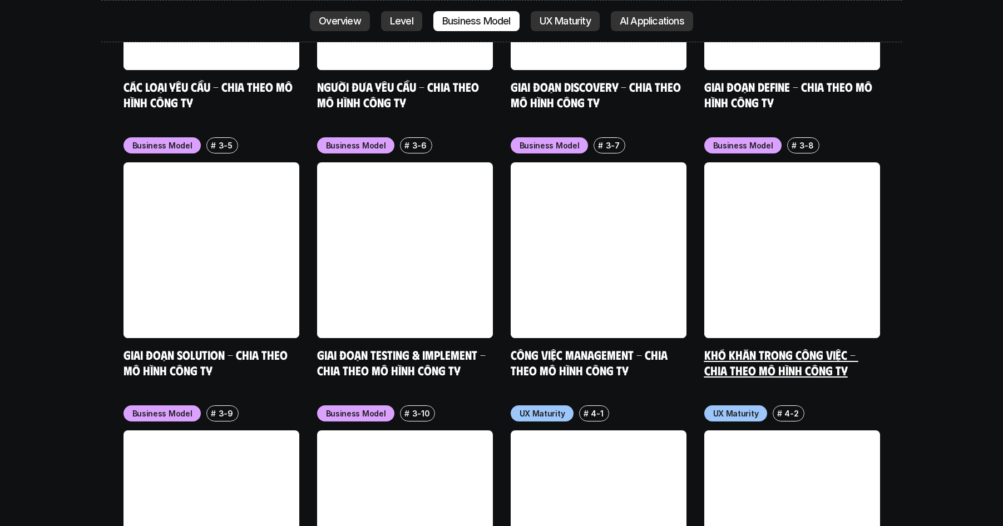
click at [778, 347] on link "Khó khăn trong công việc - Chia theo mô hình công ty" at bounding box center [781, 362] width 154 height 31
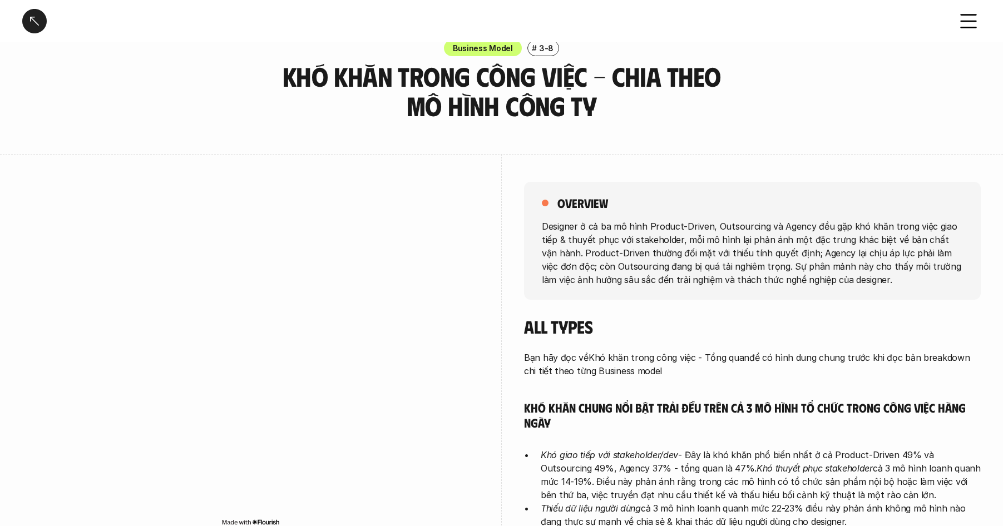
scroll to position [29, 0]
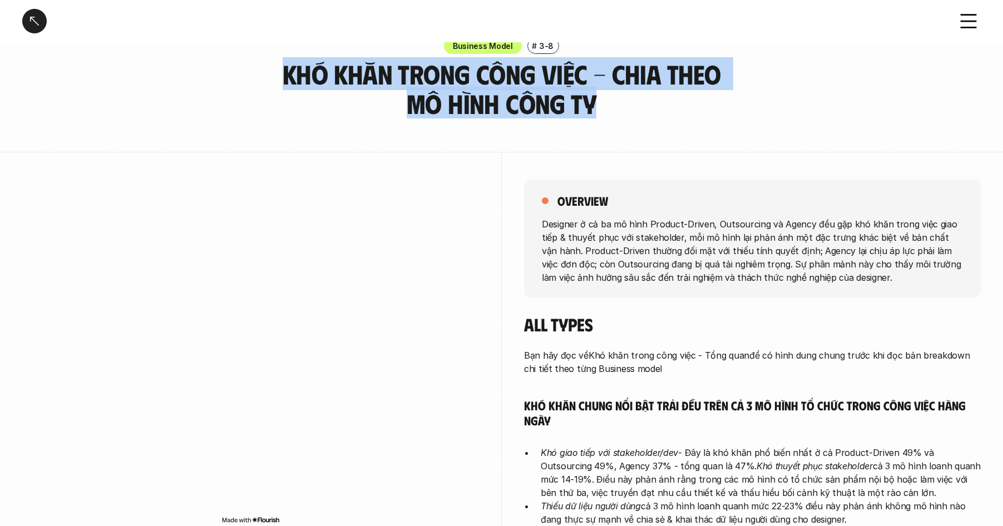
drag, startPoint x: 271, startPoint y: 76, endPoint x: 644, endPoint y: 110, distance: 374.3
click at [644, 110] on h3 "Khó khăn trong công việc - Chia theo mô hình công ty" at bounding box center [501, 89] width 473 height 59
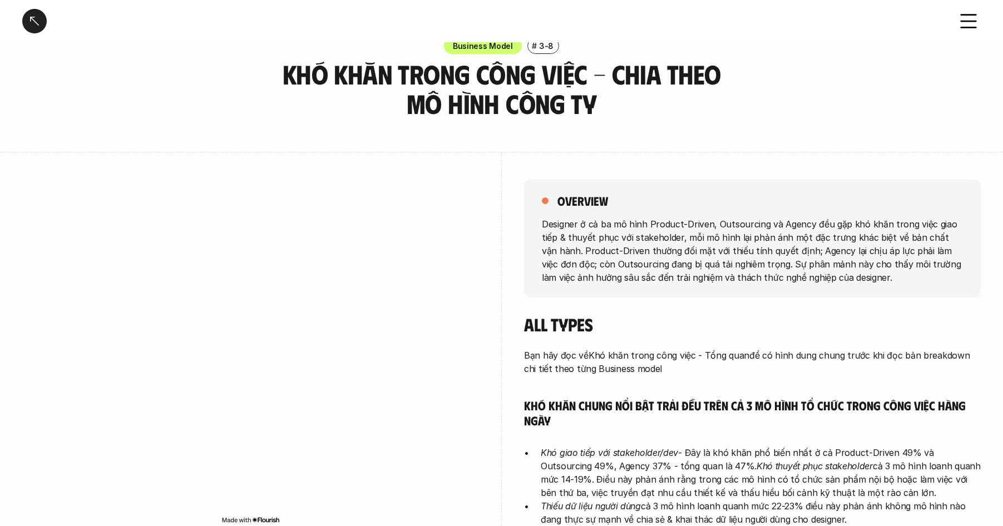
click at [558, 200] on h5 "overview" at bounding box center [582, 201] width 51 height 16
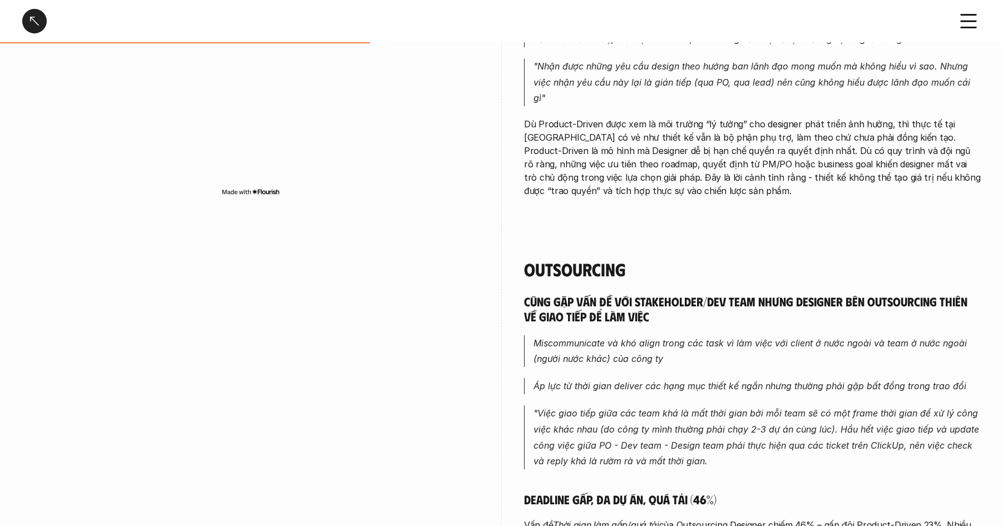
scroll to position [1022, 0]
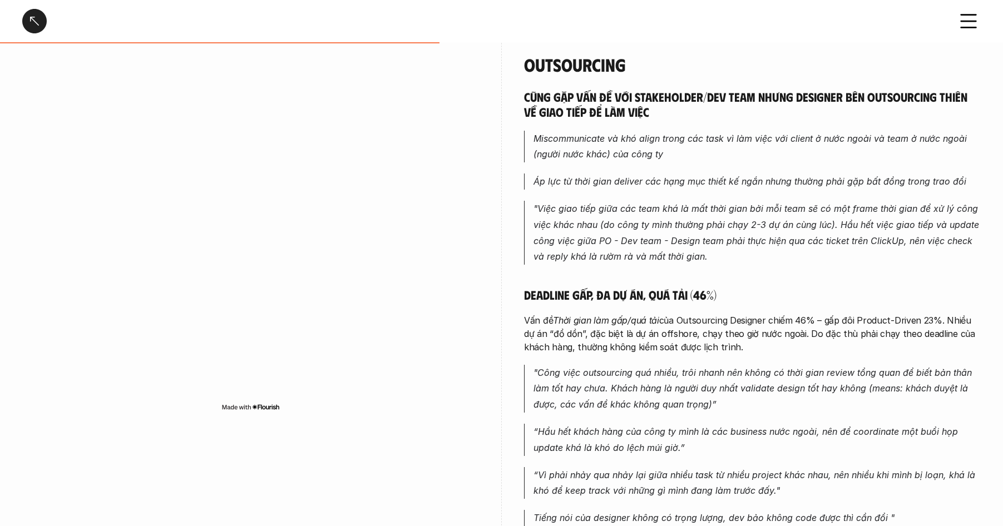
scroll to position [1222, 0]
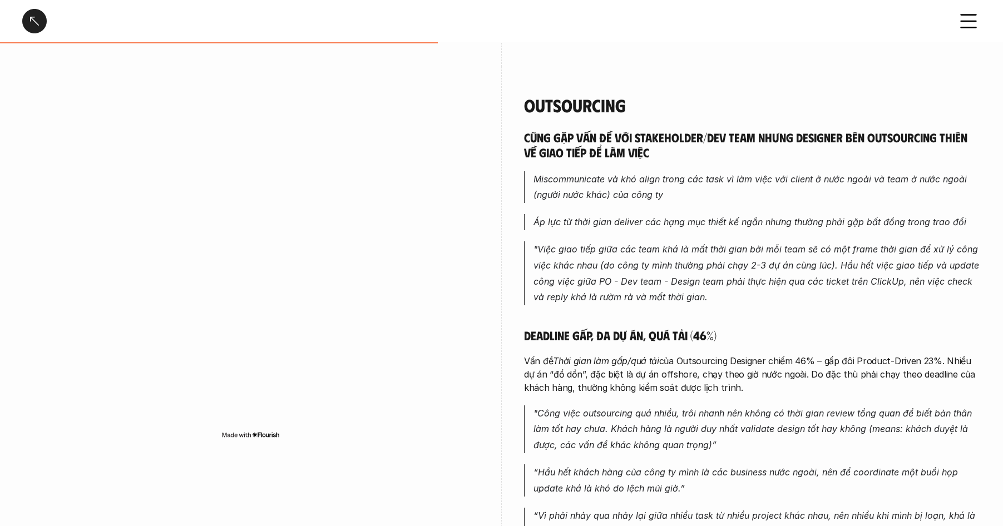
click at [523, 107] on div "Outsourcing Cũng gặp vấn đề với stakeholder/dev team nhưng designer bên outsour…" at bounding box center [501, 461] width 958 height 789
click at [525, 106] on h4 "Outsourcing" at bounding box center [752, 105] width 457 height 21
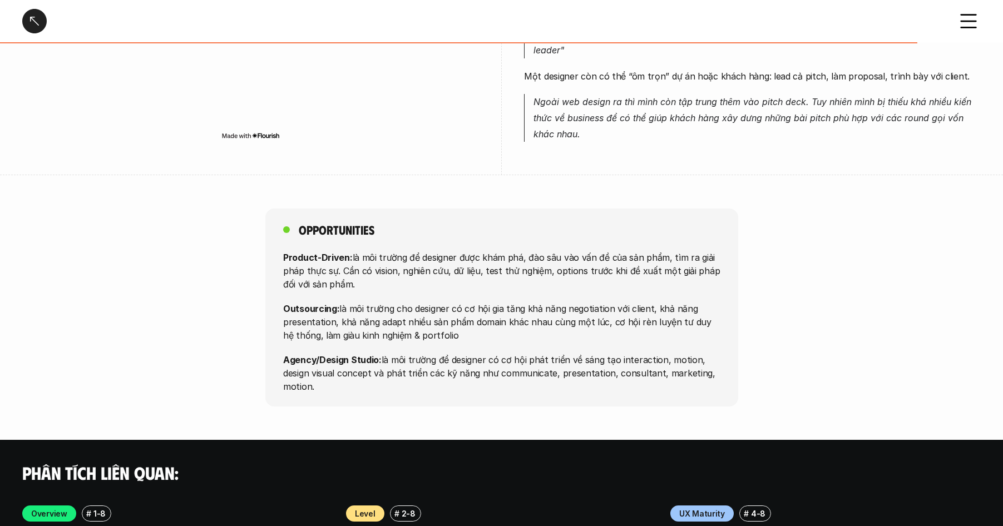
scroll to position [2505, 0]
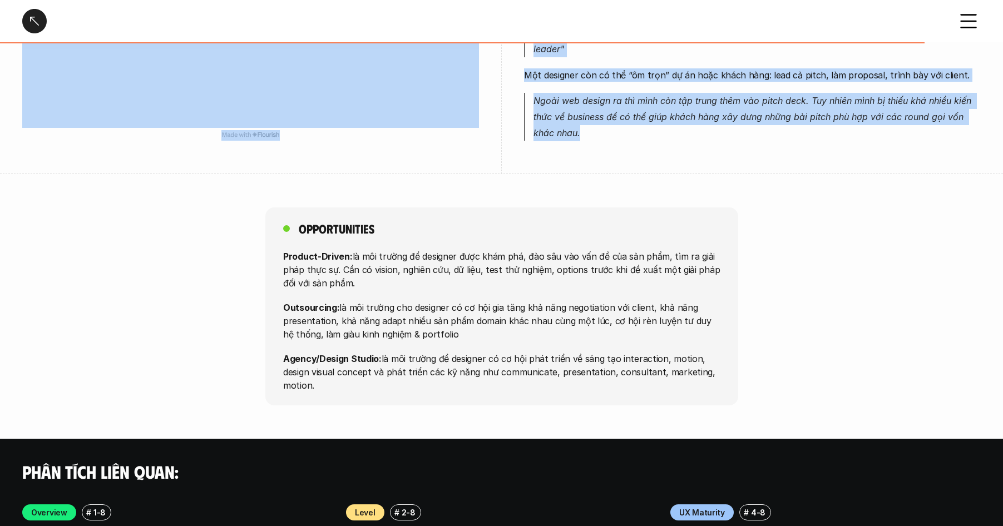
click at [605, 136] on p "Ngoài web design ra thì mình còn tập trung thêm vào pitch deck. Tuy nhiên mình …" at bounding box center [756, 117] width 447 height 48
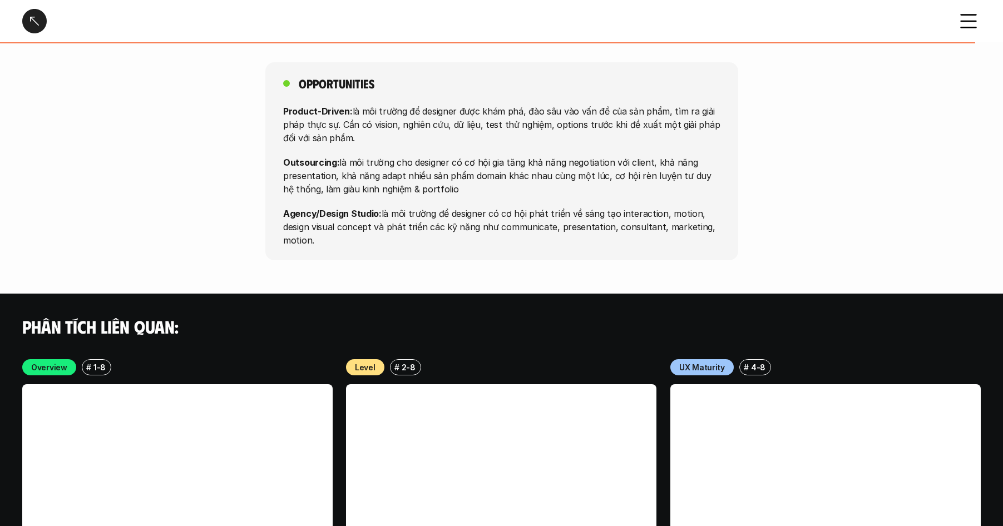
scroll to position [2621, 0]
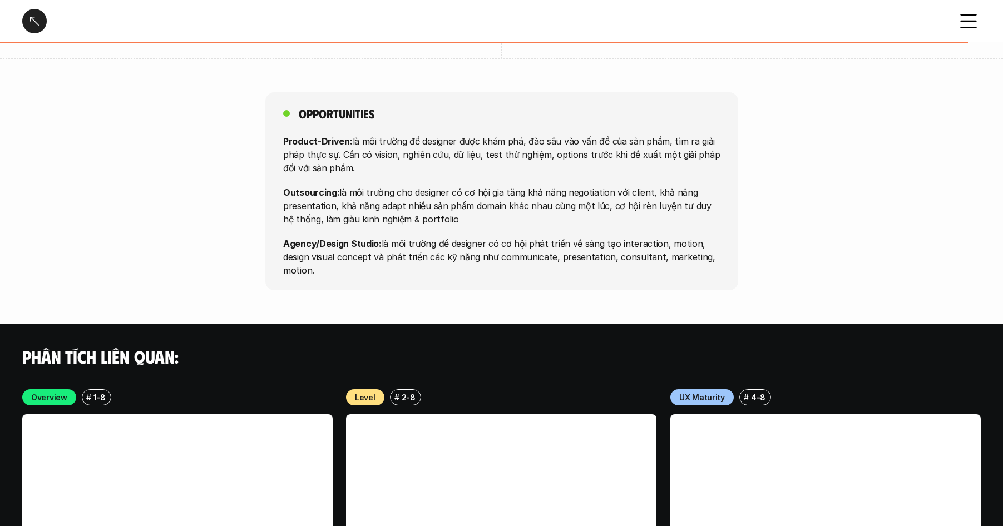
drag, startPoint x: 318, startPoint y: 236, endPoint x: 270, endPoint y: 116, distance: 129.8
click at [270, 116] on div "Opportunities Product-Driven: là môi trường để designer được khám phá, đào sâu …" at bounding box center [501, 191] width 473 height 198
click at [31, 27] on div at bounding box center [34, 21] width 24 height 24
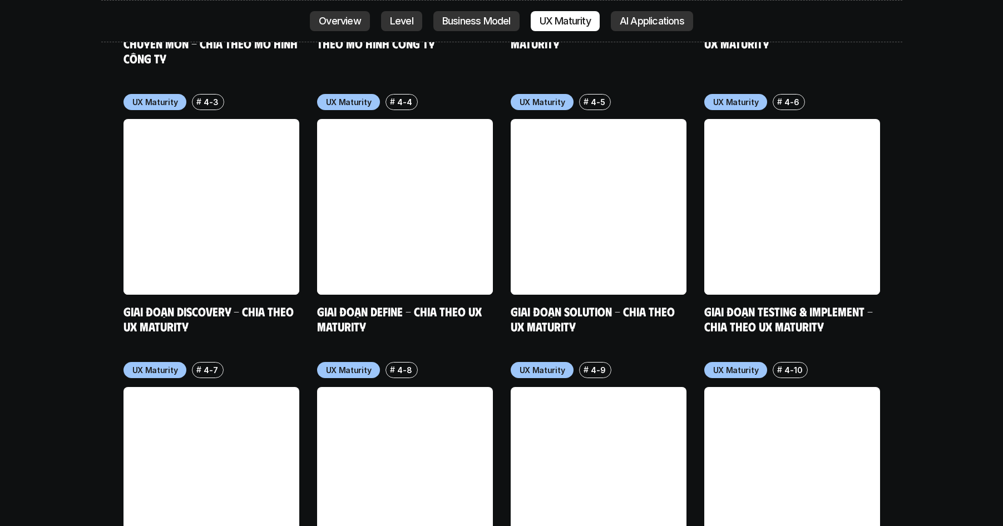
scroll to position [5551, 0]
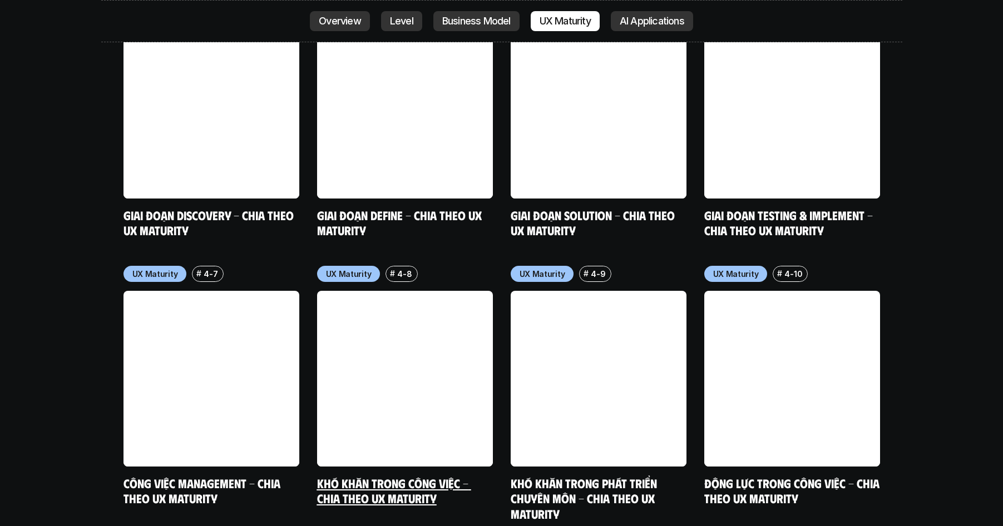
click at [374, 476] on link "Khó khăn trong công việc - Chia theo UX Maturity" at bounding box center [394, 491] width 154 height 31
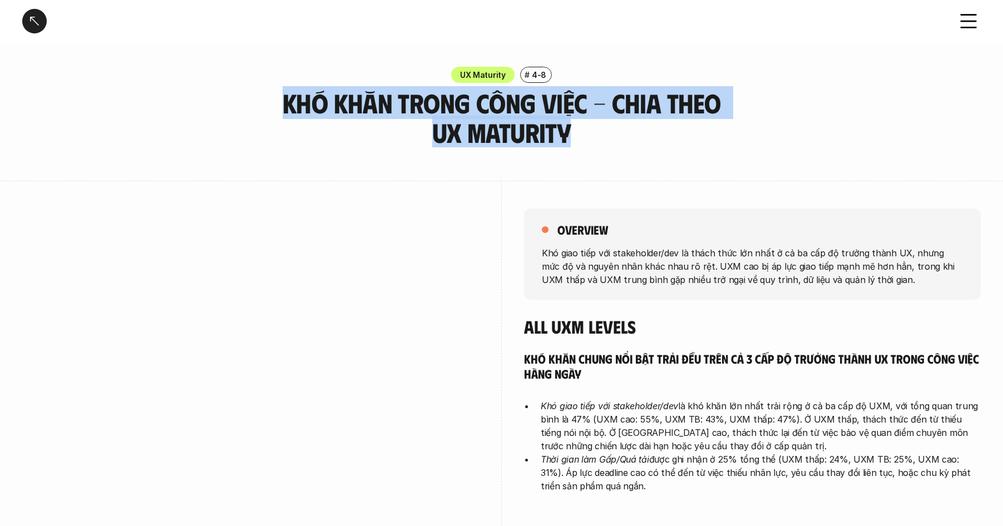
drag, startPoint x: 253, startPoint y: 102, endPoint x: 592, endPoint y: 132, distance: 341.2
click at [592, 132] on div "UX Maturity # 4-8 Khó khăn trong công việc - Chia theo UX Maturity" at bounding box center [501, 107] width 1003 height 81
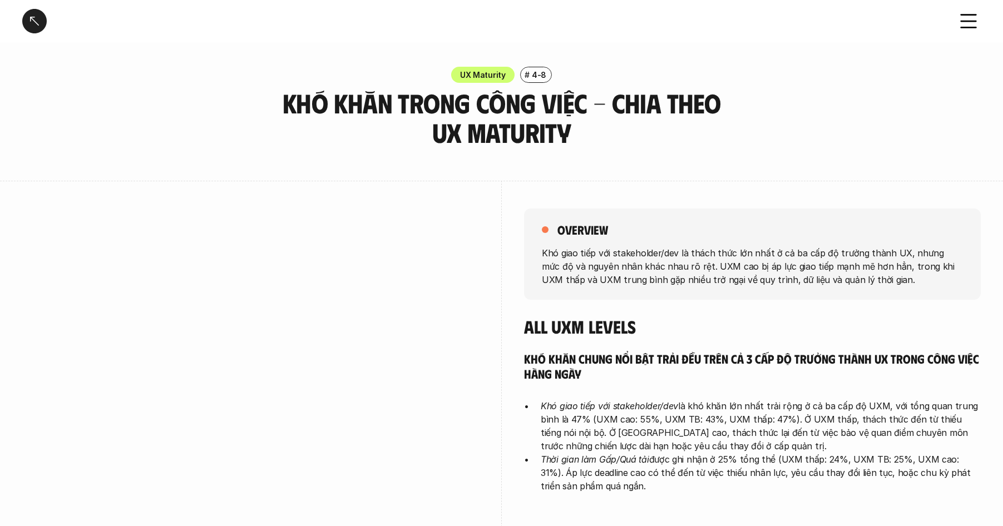
click at [556, 229] on div "overview" at bounding box center [752, 230] width 421 height 16
click at [582, 228] on h5 "overview" at bounding box center [582, 230] width 51 height 16
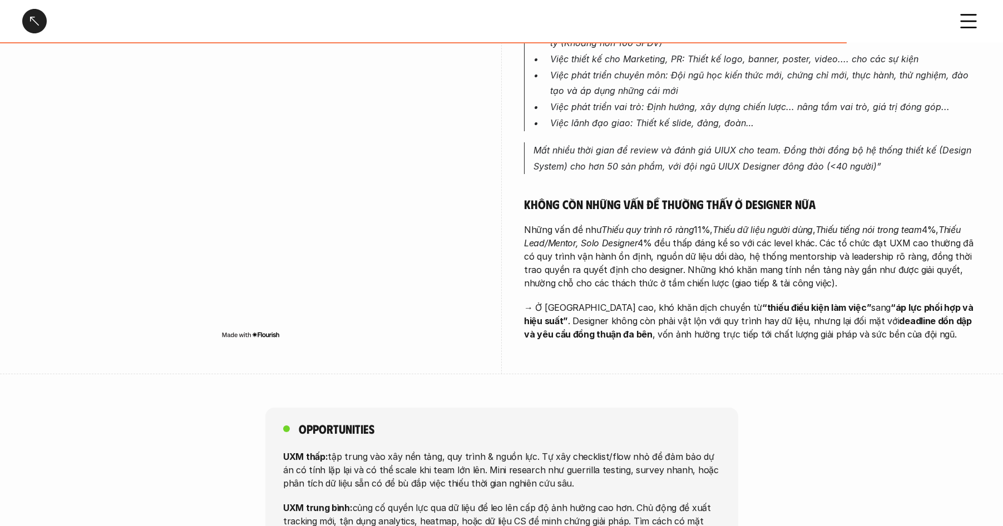
scroll to position [2176, 0]
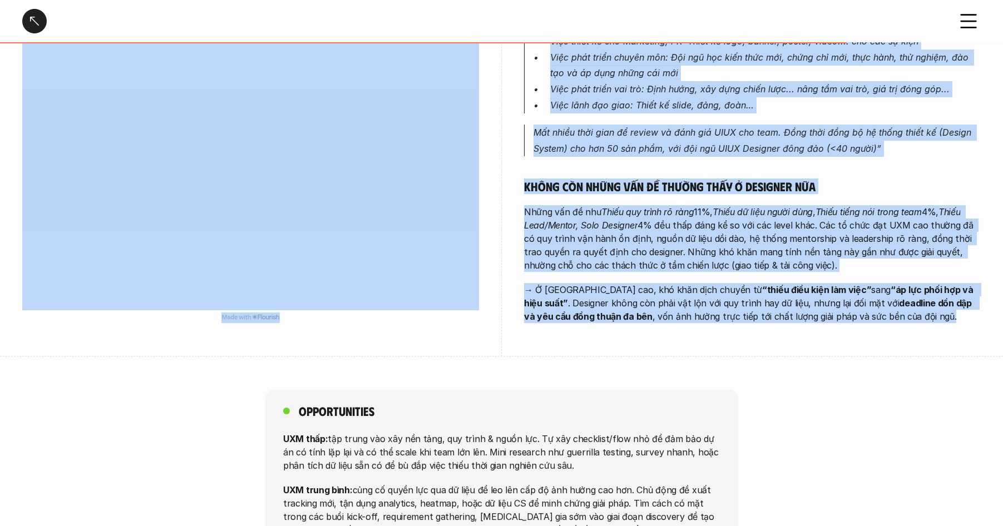
click at [912, 317] on p "→ Ở UXM cao, khó khăn dịch chuyển từ “thiếu điều kiện làm việc” sang “áp lực ph…" at bounding box center [752, 303] width 457 height 40
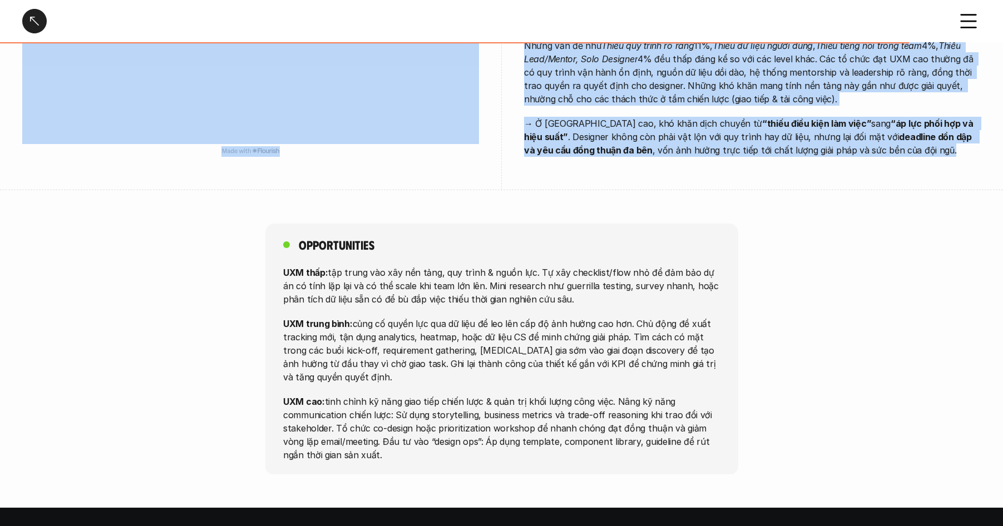
scroll to position [2366, 0]
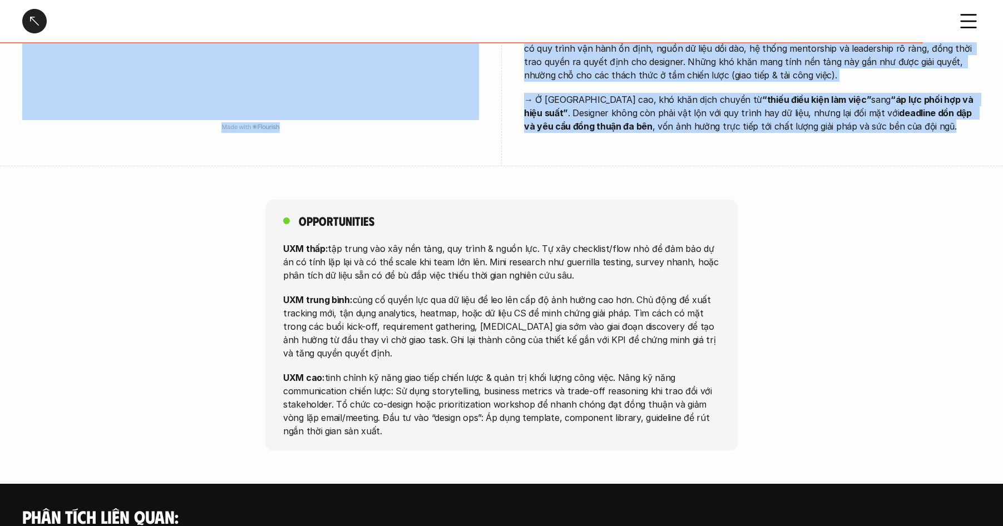
drag, startPoint x: 300, startPoint y: 221, endPoint x: 378, endPoint y: 433, distance: 226.0
click at [378, 433] on div "Opportunities UXM thấp: tập trung vào xây nền tảng, quy trình & nguồn lực. Tự x…" at bounding box center [501, 325] width 473 height 251
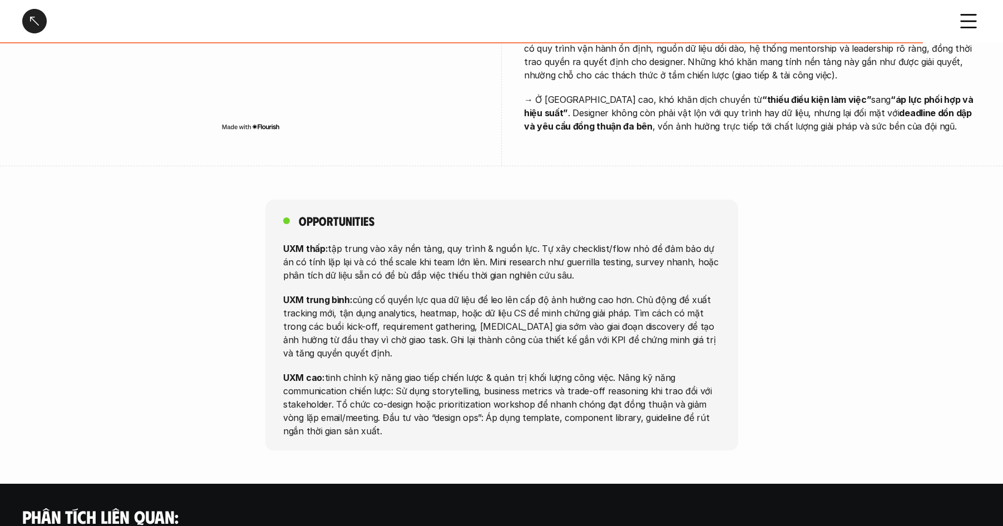
click at [19, 22] on div "Khó khăn trong công việc - Chia theo UX Maturity" at bounding box center [501, 21] width 1003 height 42
click at [27, 22] on div at bounding box center [34, 21] width 24 height 24
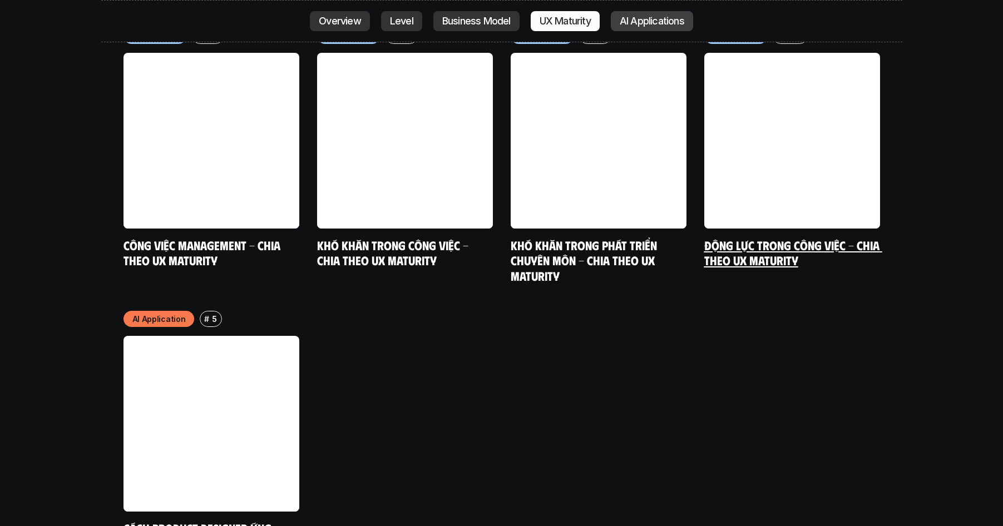
scroll to position [5804, 0]
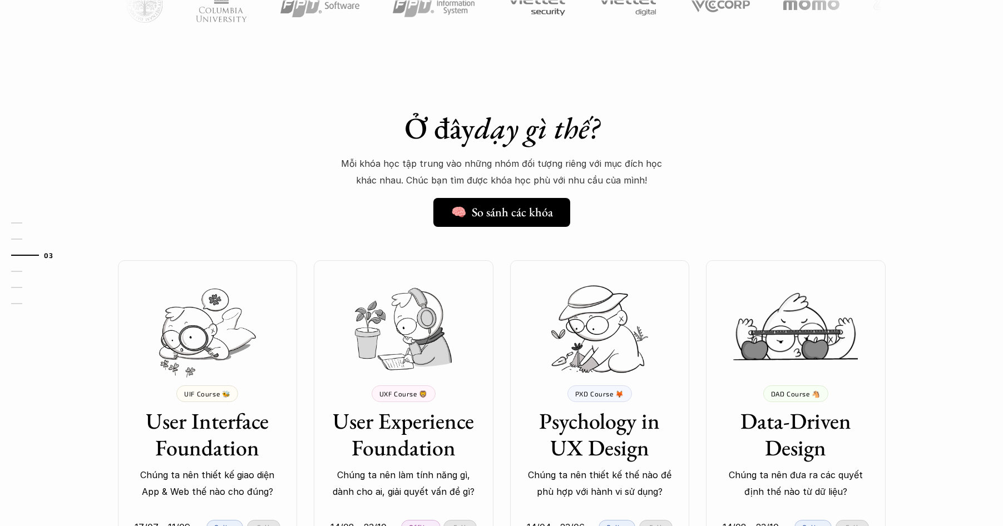
scroll to position [780, 0]
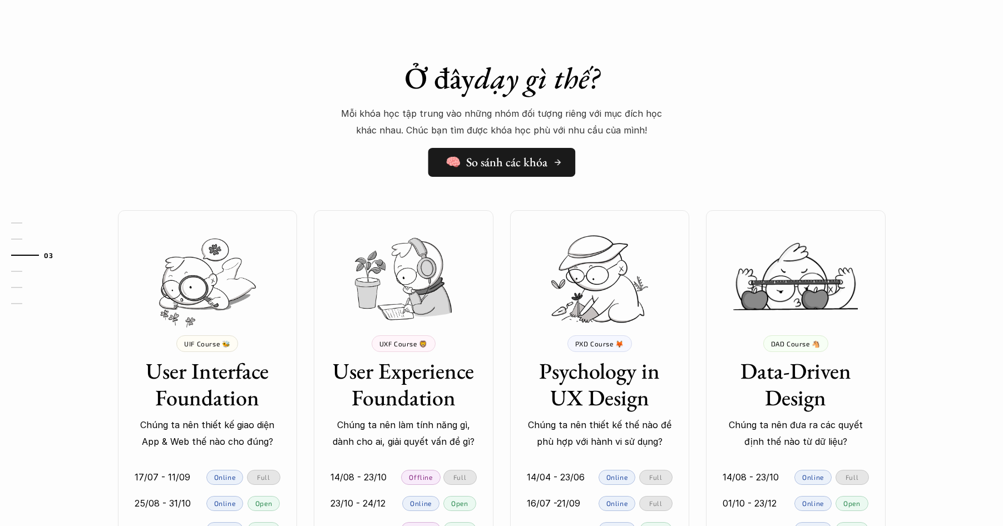
click at [486, 155] on h5 "🧠 So sánh các khóa" at bounding box center [497, 162] width 102 height 14
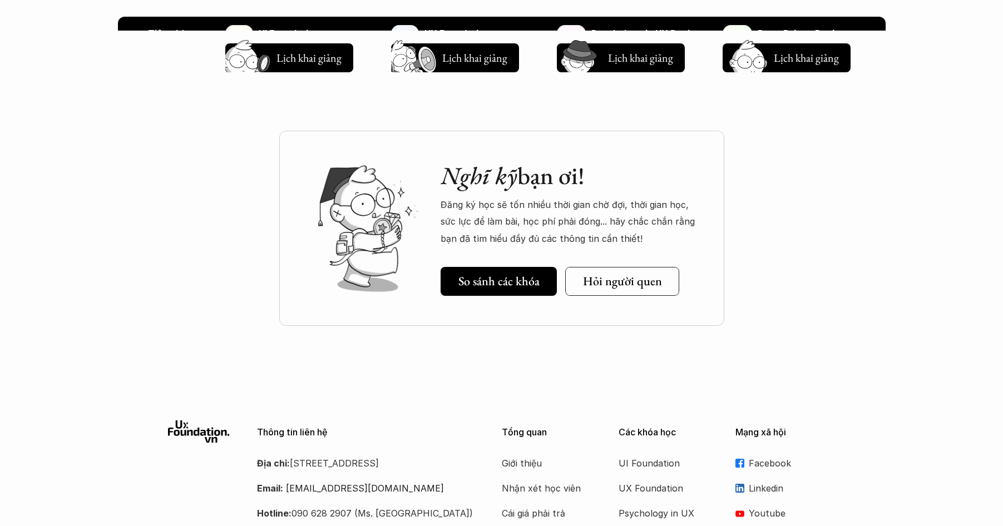
scroll to position [1397, 0]
click at [596, 281] on h5 "Hỏi người quen" at bounding box center [622, 282] width 79 height 14
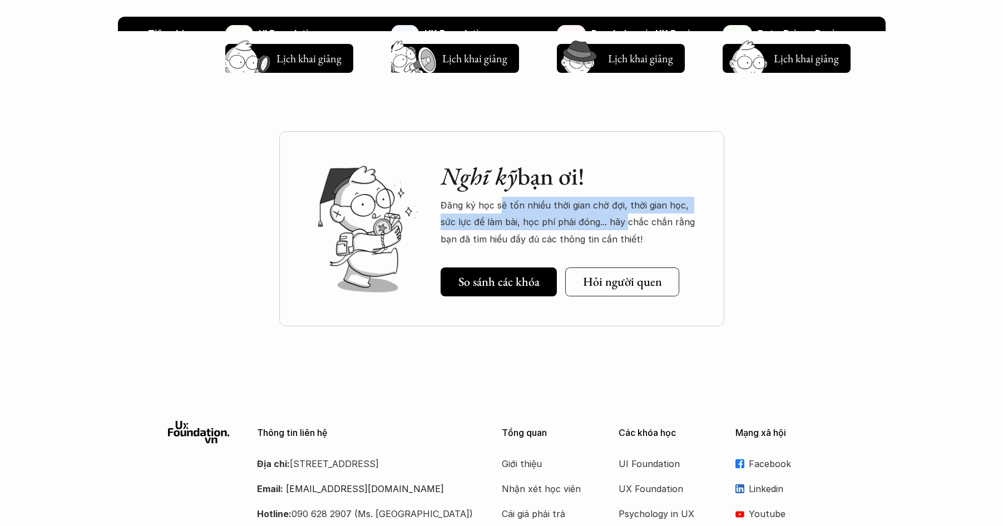
drag, startPoint x: 527, startPoint y: 209, endPoint x: 615, endPoint y: 224, distance: 89.6
click at [610, 224] on p "Đăng ký học sẽ tốn nhiều thời gian chờ đợi, thời gian học, sức lực để làm bài, …" at bounding box center [571, 222] width 261 height 51
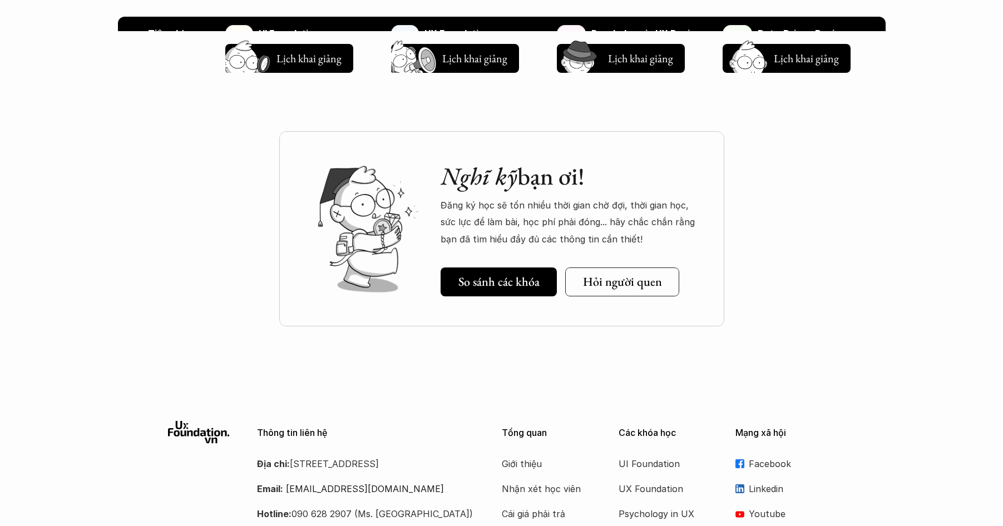
click at [616, 224] on p "Đăng ký học sẽ tốn nhiều thời gian chờ đợi, thời gian học, sức lực để làm bài, …" at bounding box center [571, 222] width 261 height 51
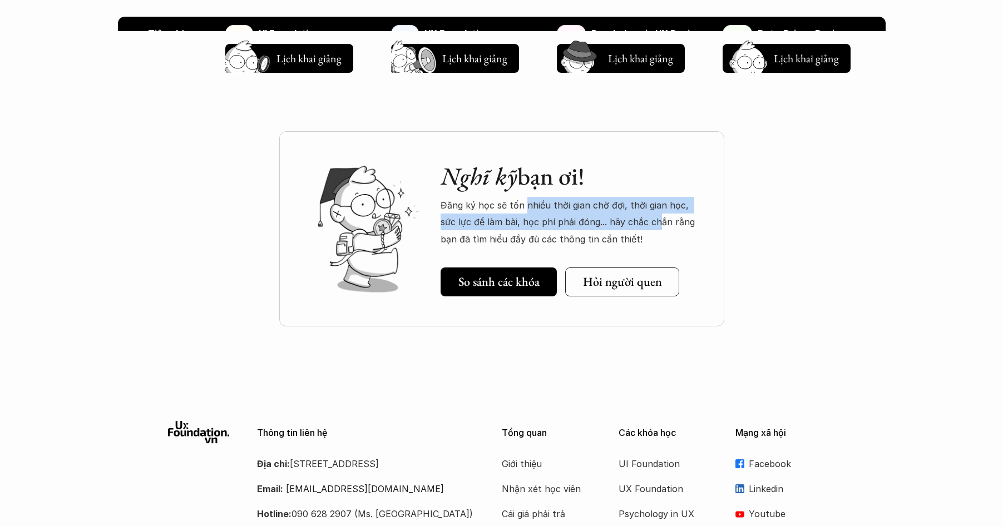
click at [523, 210] on p "Đăng ký học sẽ tốn nhiều thời gian chờ đợi, thời gian học, sức lực để làm bài, …" at bounding box center [571, 222] width 261 height 51
drag, startPoint x: 532, startPoint y: 213, endPoint x: 642, endPoint y: 227, distance: 111.0
click at [642, 227] on p "Đăng ký học sẽ tốn nhiều thời gian chờ đợi, thời gian học, sức lực để làm bài, …" at bounding box center [571, 222] width 261 height 51
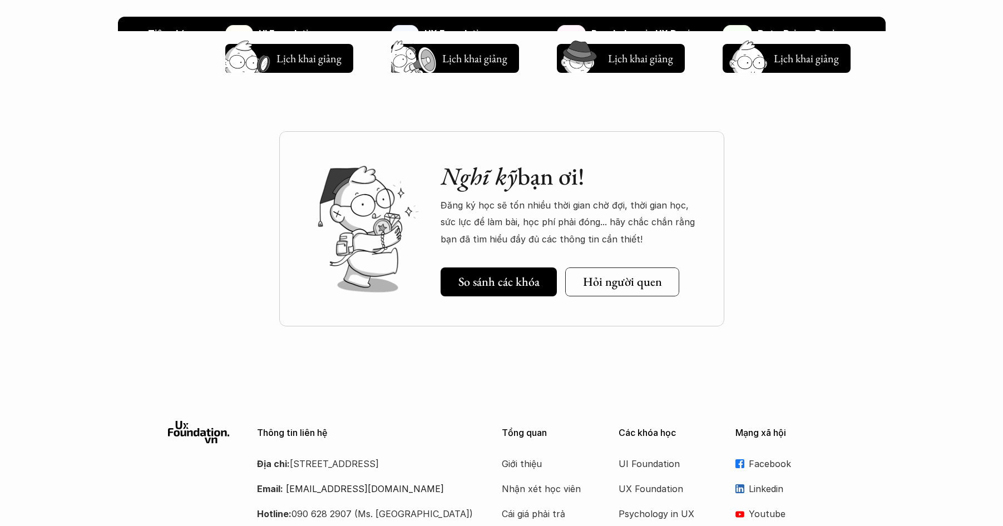
click at [644, 227] on p "Đăng ký học sẽ tốn nhiều thời gian chờ đợi, thời gian học, sức lực để làm bài, …" at bounding box center [571, 222] width 261 height 51
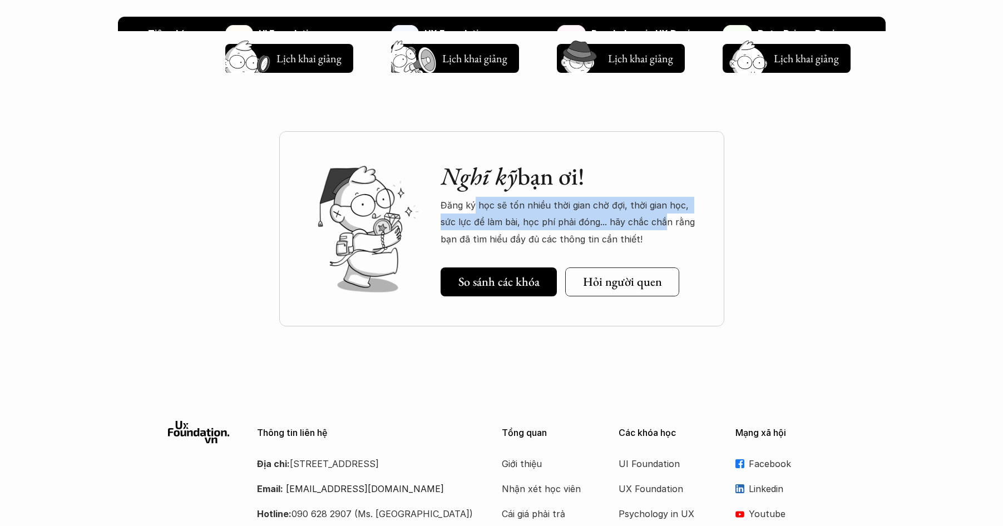
drag, startPoint x: 646, startPoint y: 226, endPoint x: 473, endPoint y: 207, distance: 174.1
click at [473, 207] on p "Đăng ký học sẽ tốn nhiều thời gian chờ đợi, thời gian học, sức lực để làm bài, …" at bounding box center [571, 222] width 261 height 51
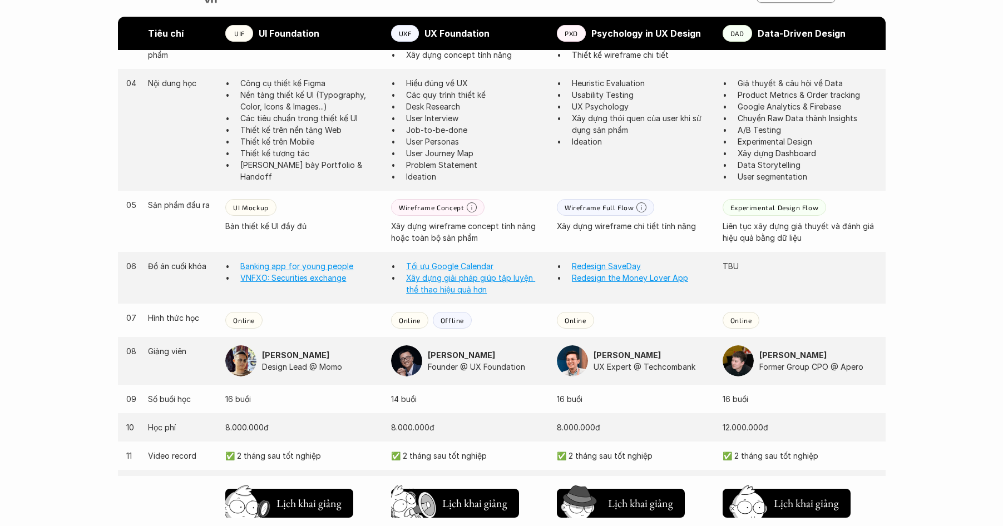
scroll to position [1029, 0]
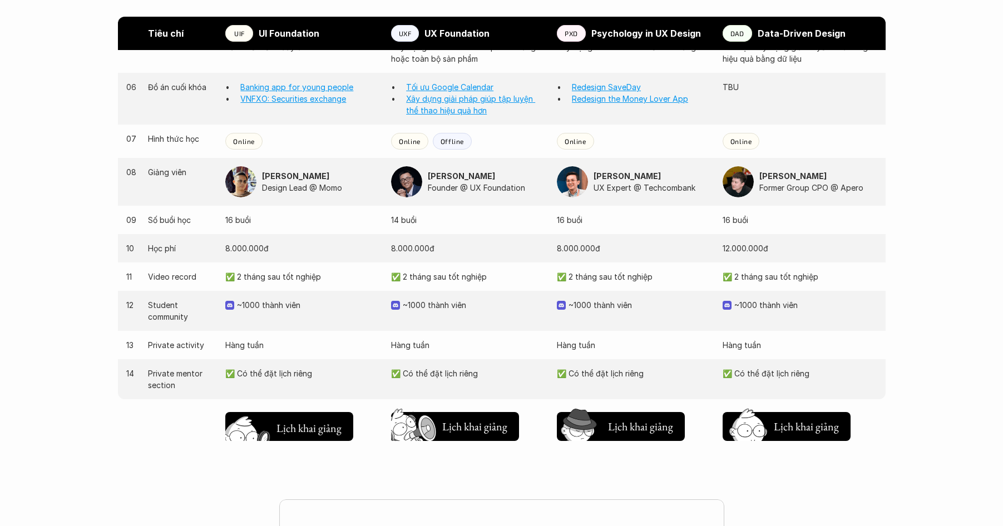
click at [309, 426] on h5 "Lịch khai giảng" at bounding box center [308, 428] width 67 height 16
